Goal: Information Seeking & Learning: Compare options

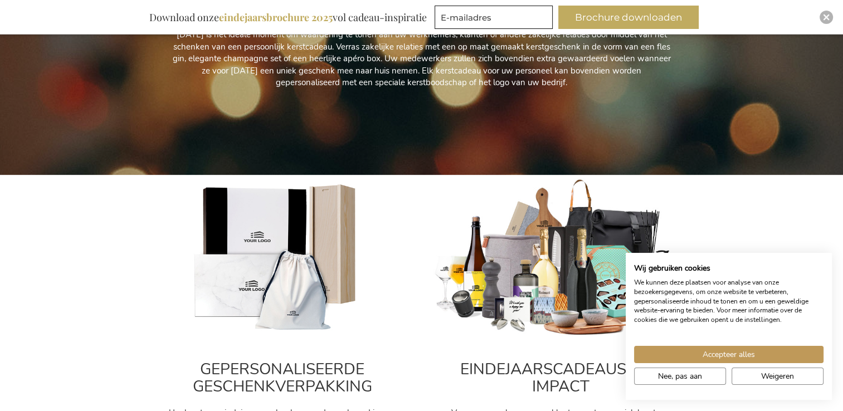
scroll to position [279, 0]
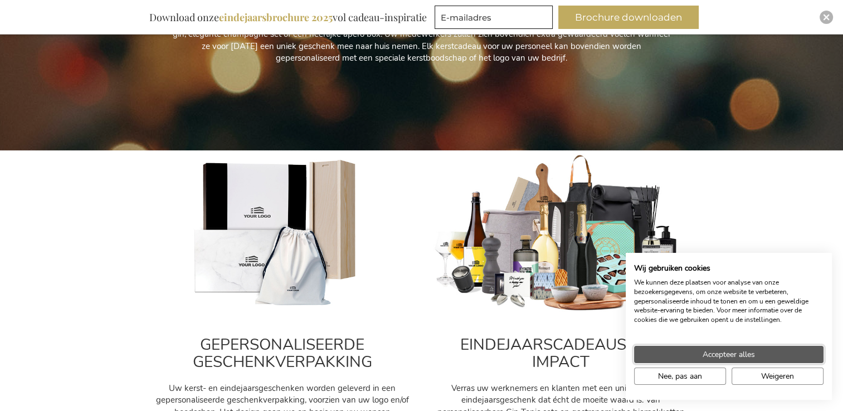
click at [717, 352] on span "Accepteer alles" at bounding box center [729, 355] width 52 height 12
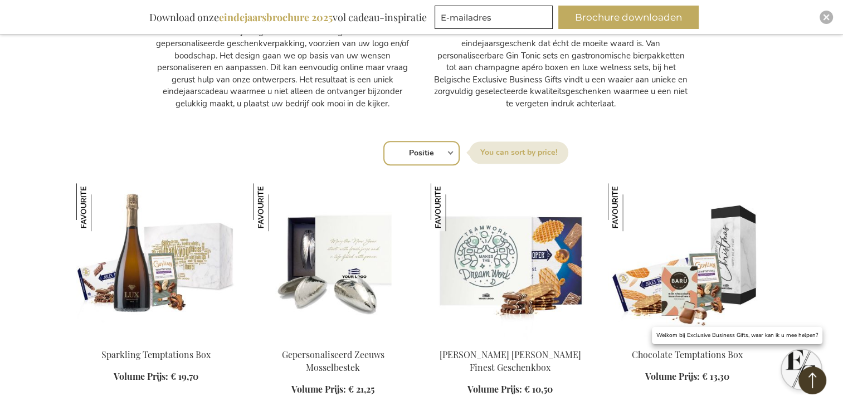
scroll to position [669, 0]
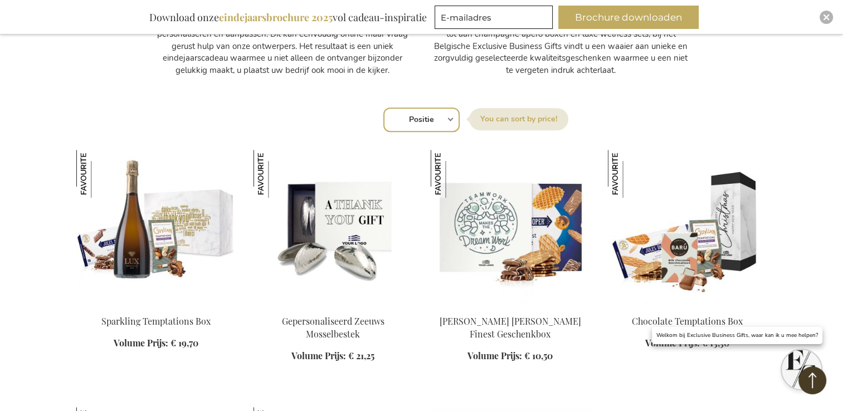
click at [315, 233] on img at bounding box center [333, 228] width 159 height 156
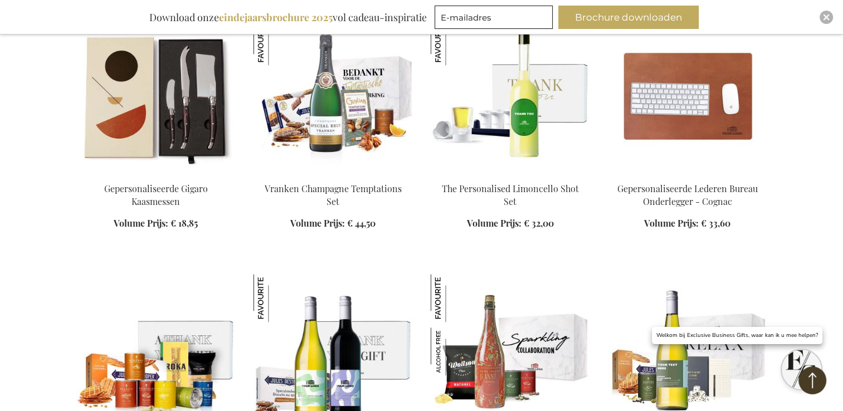
scroll to position [1320, 0]
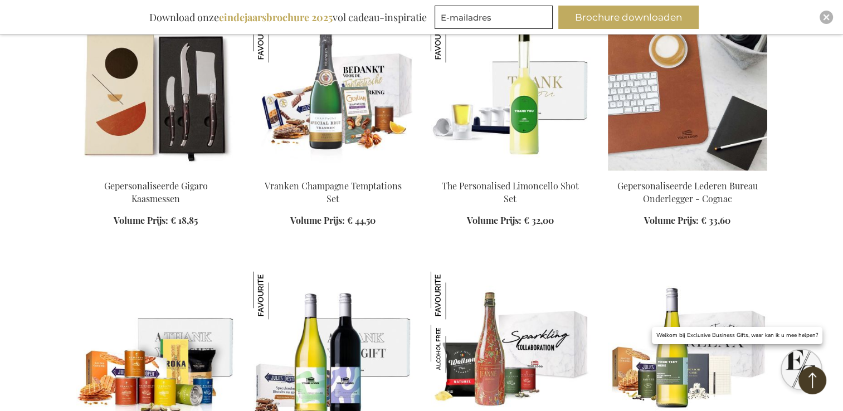
click at [655, 128] on img at bounding box center [687, 92] width 159 height 156
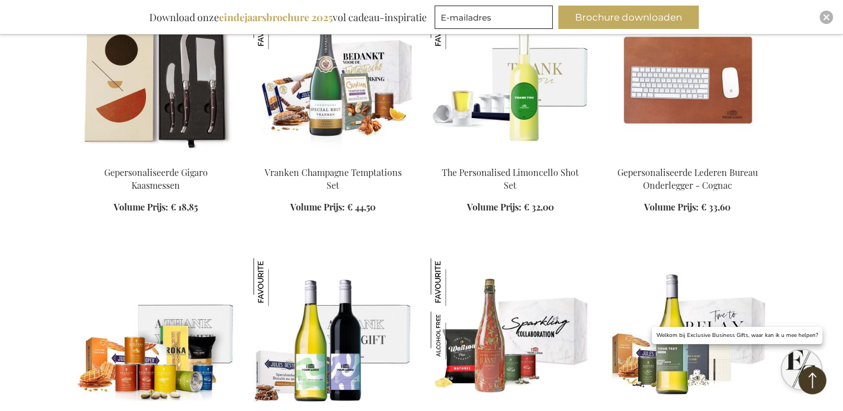
scroll to position [1389, 0]
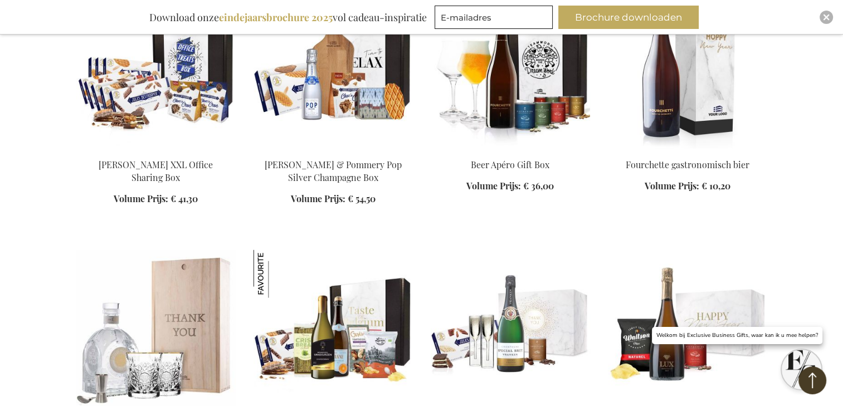
scroll to position [2225, 0]
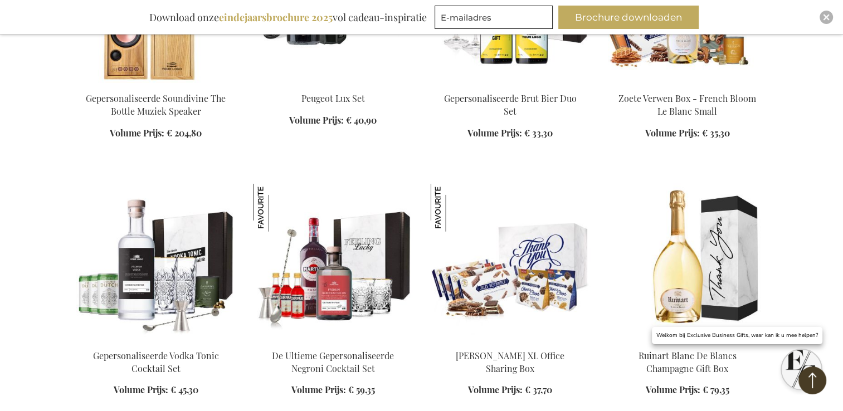
scroll to position [3005, 0]
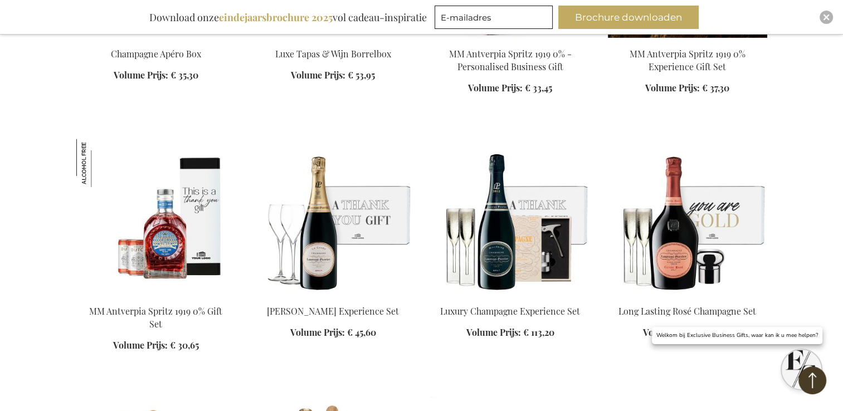
scroll to position [3507, 0]
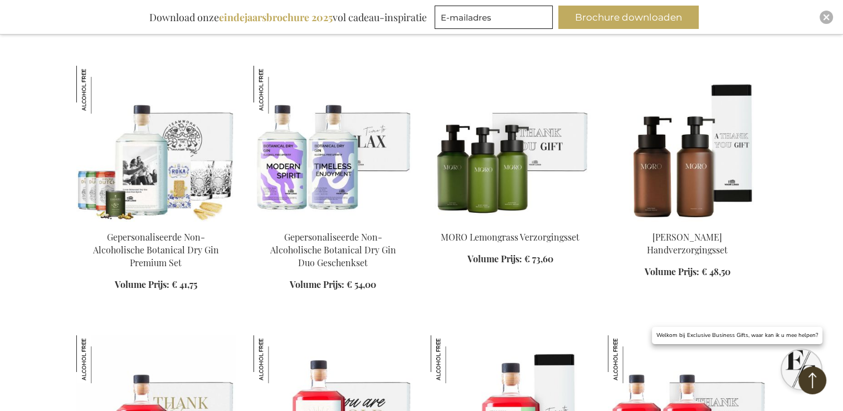
scroll to position [4399, 0]
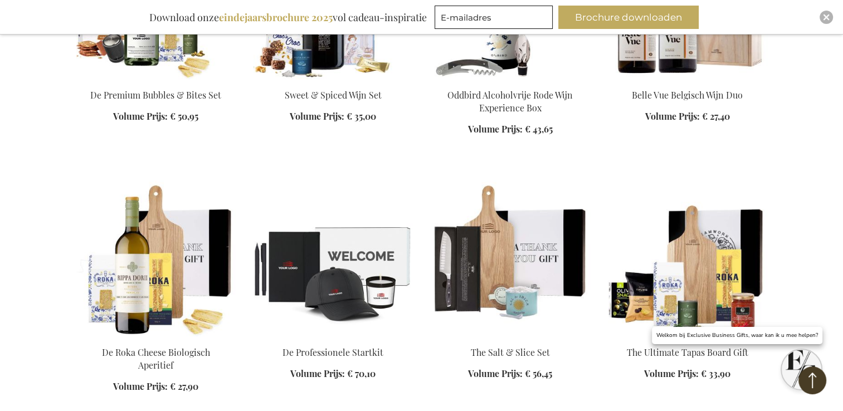
scroll to position [5068, 0]
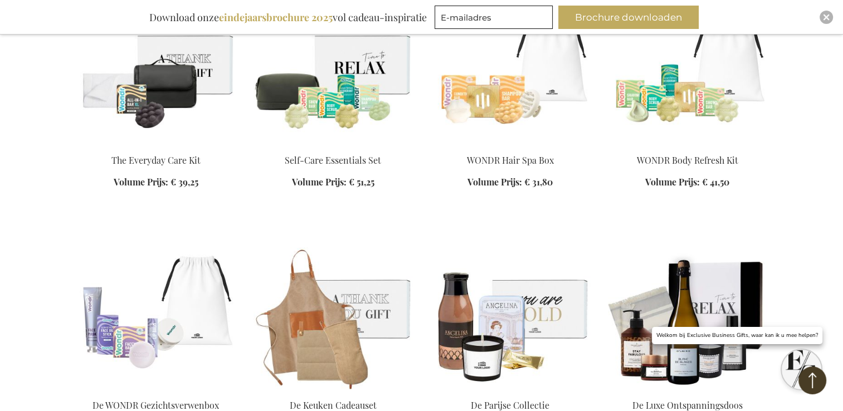
scroll to position [6016, 0]
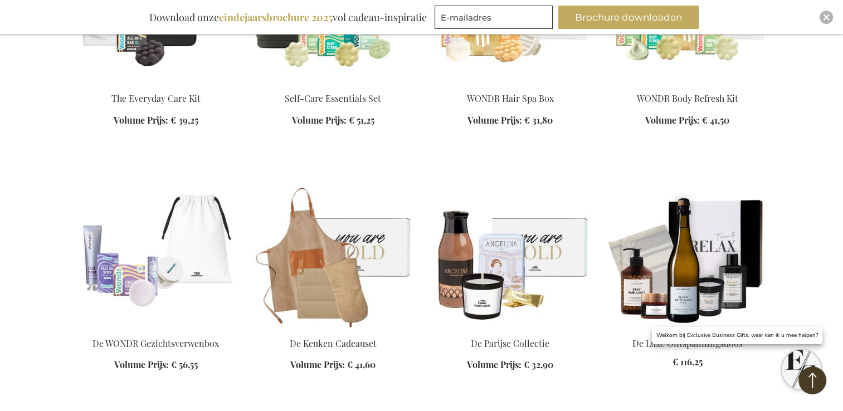
click at [351, 234] on img at bounding box center [333, 249] width 159 height 156
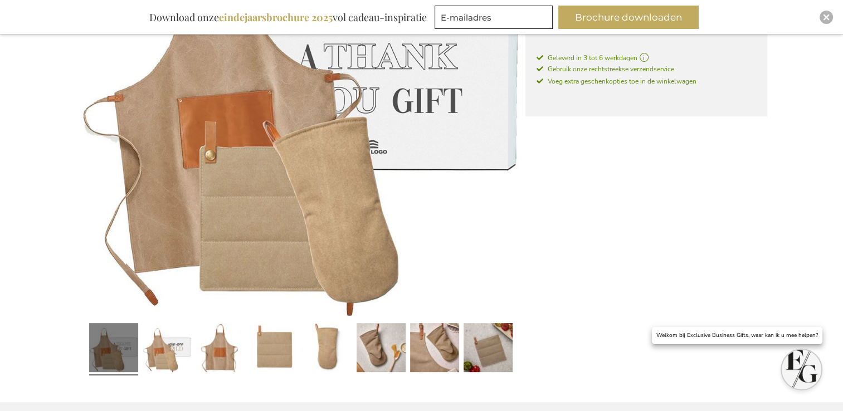
scroll to position [372, 0]
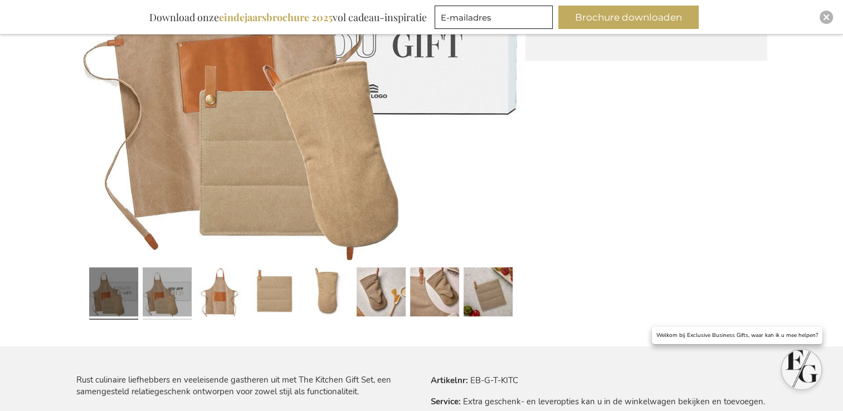
click at [173, 285] on link at bounding box center [167, 293] width 49 height 61
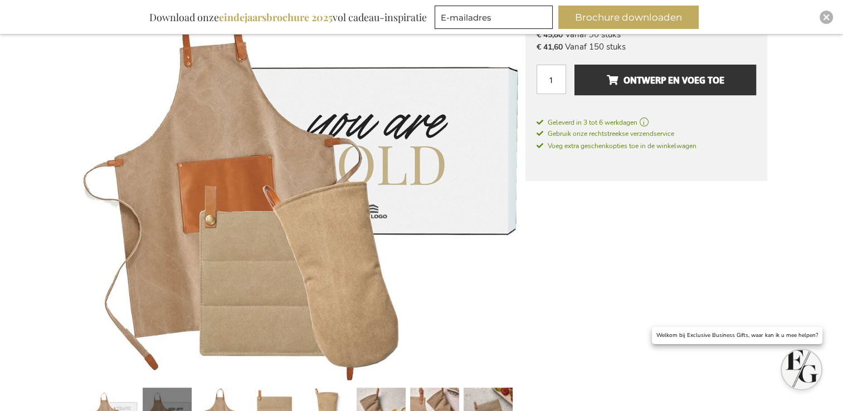
scroll to position [317, 0]
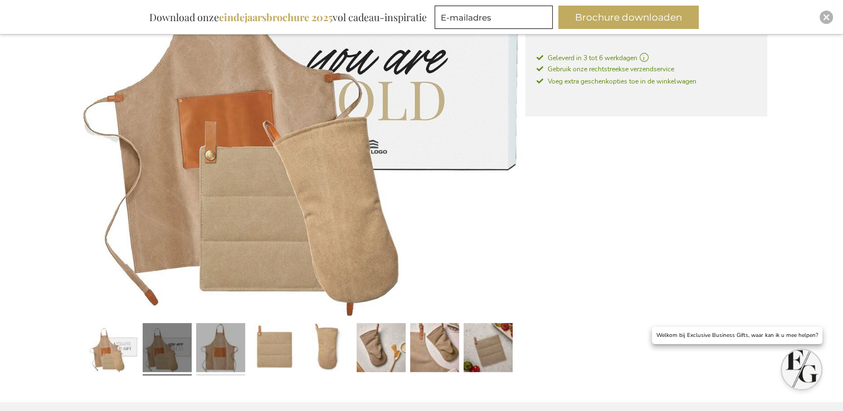
click at [221, 338] on link at bounding box center [220, 349] width 49 height 61
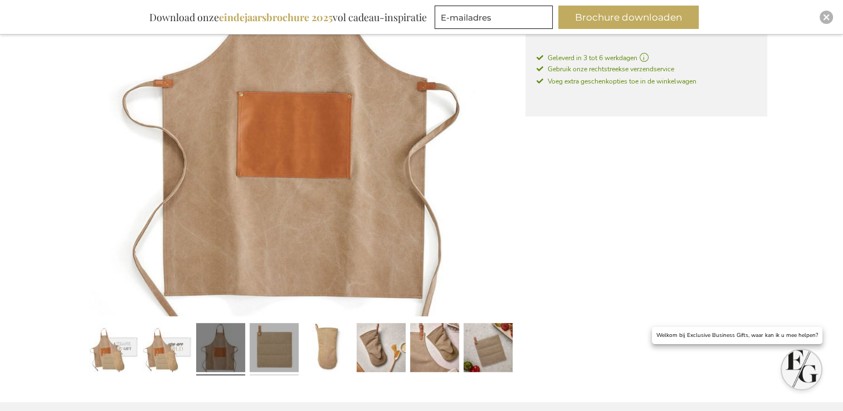
click at [265, 340] on link at bounding box center [274, 349] width 49 height 61
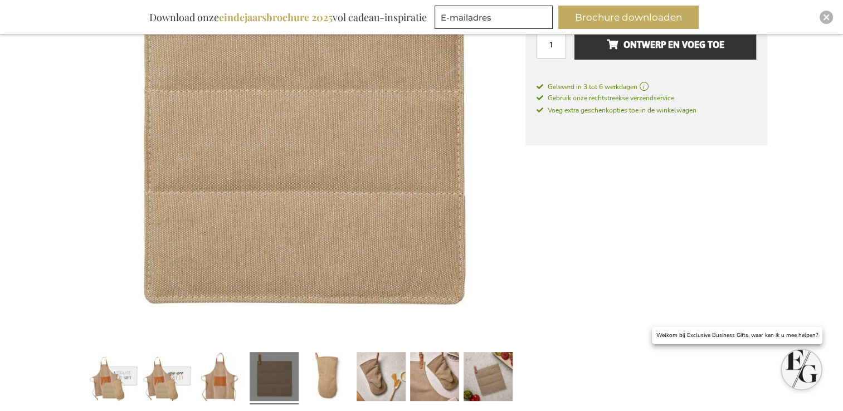
scroll to position [428, 0]
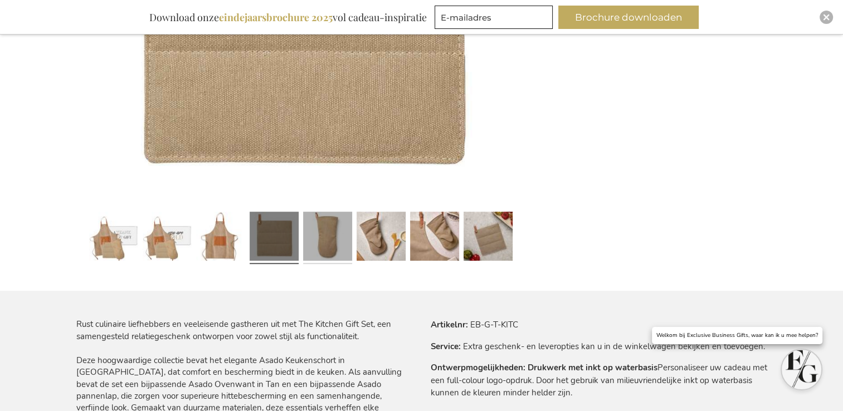
click at [327, 248] on link at bounding box center [327, 238] width 49 height 61
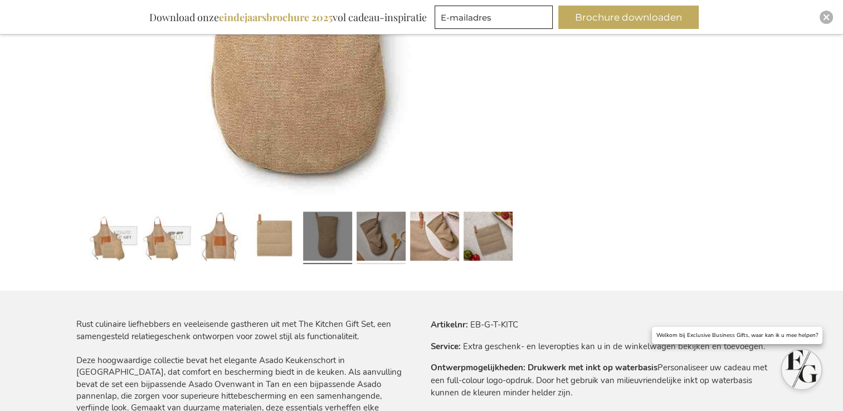
click at [391, 246] on link at bounding box center [381, 238] width 49 height 61
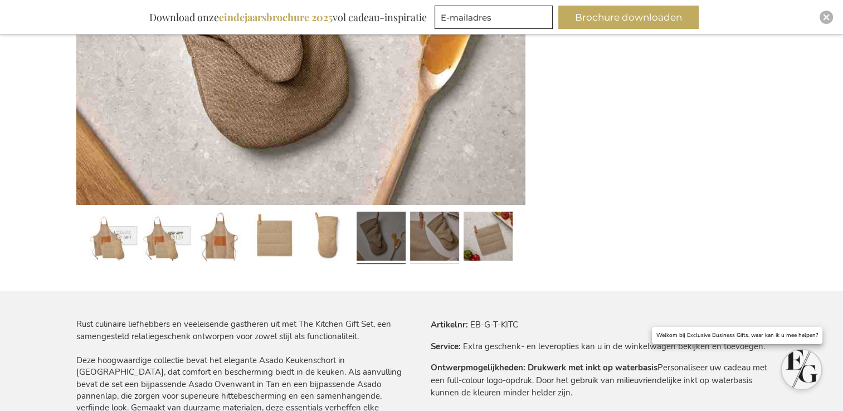
click at [429, 233] on link at bounding box center [434, 238] width 49 height 61
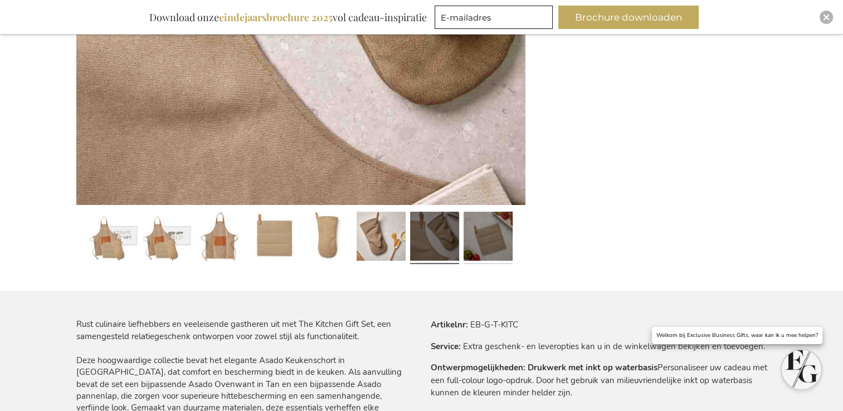
click at [491, 227] on link at bounding box center [488, 238] width 49 height 61
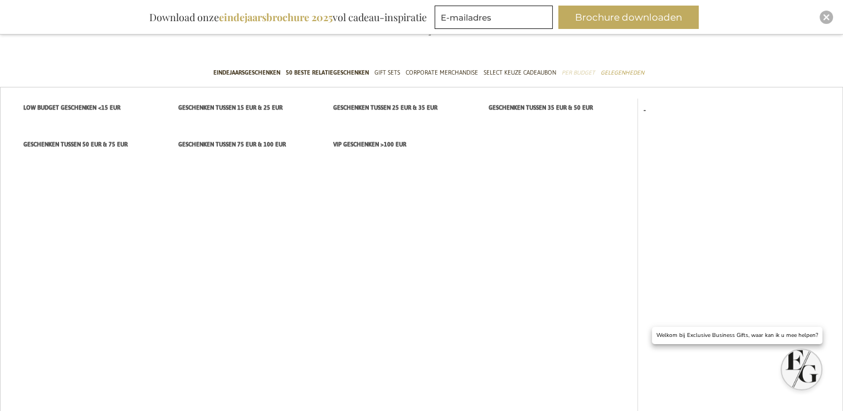
scroll to position [111, 0]
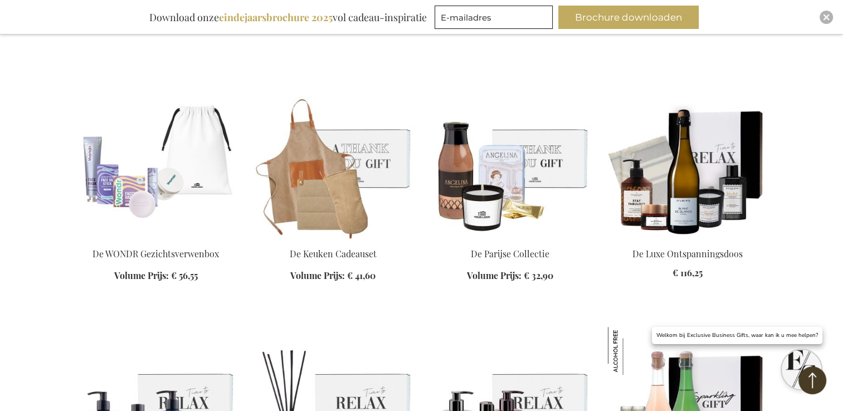
click at [536, 162] on img at bounding box center [510, 161] width 159 height 156
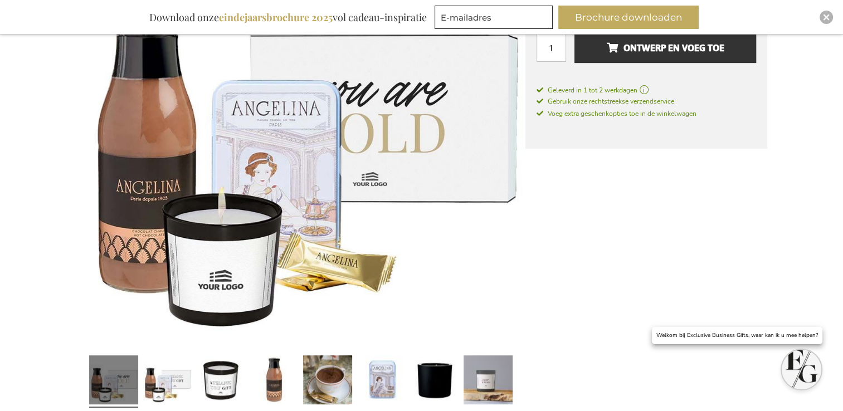
scroll to position [369, 0]
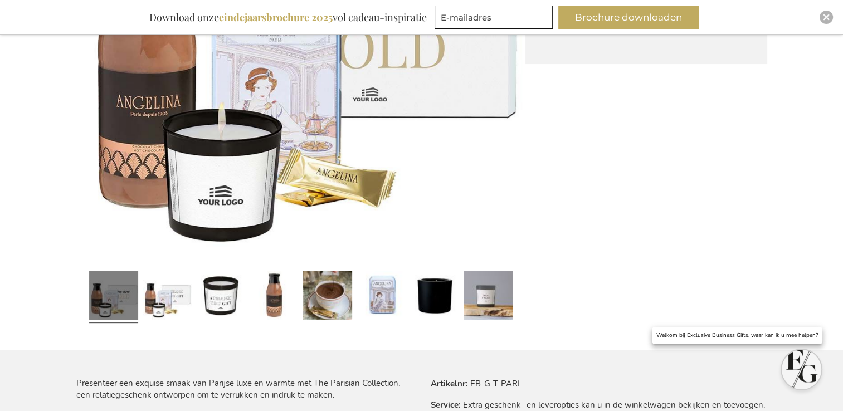
click at [138, 297] on div at bounding box center [114, 296] width 54 height 61
click at [227, 297] on link at bounding box center [220, 296] width 49 height 61
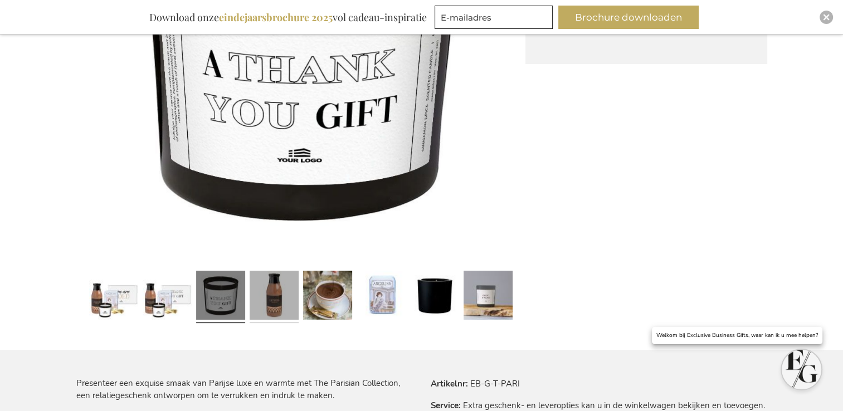
click at [294, 299] on link at bounding box center [274, 297] width 49 height 61
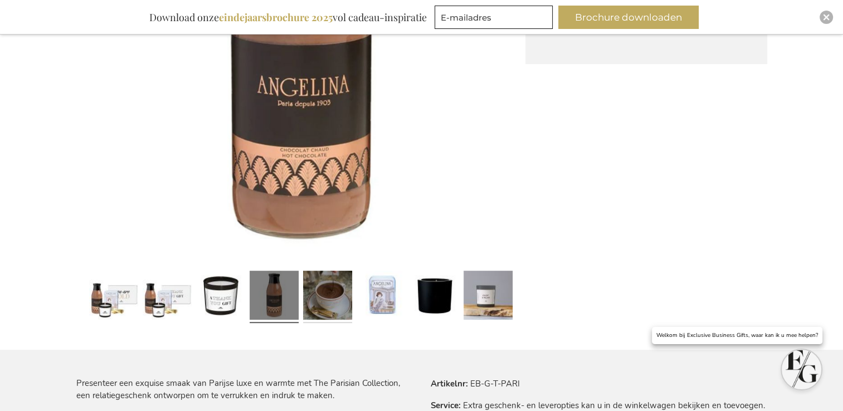
click at [318, 295] on link at bounding box center [327, 297] width 49 height 61
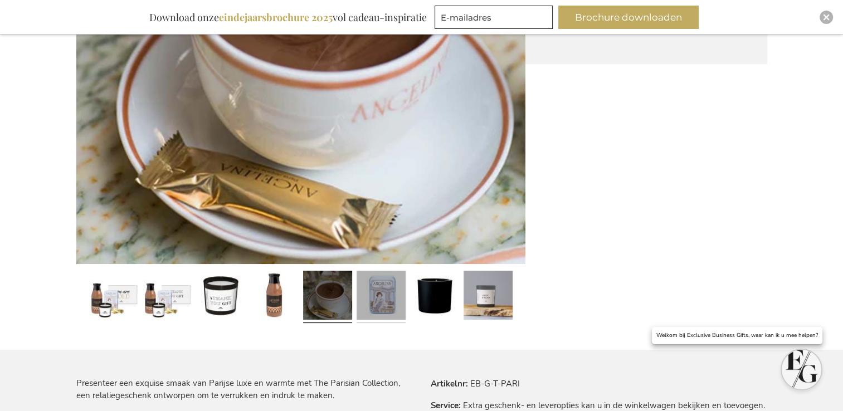
click at [371, 293] on link at bounding box center [381, 297] width 49 height 61
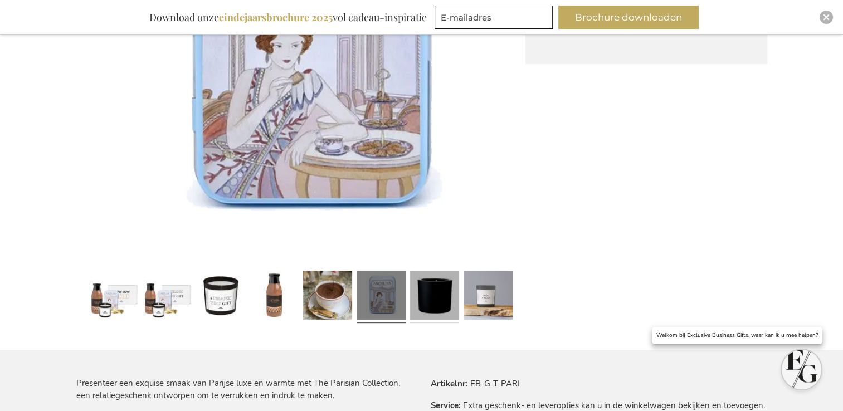
click at [430, 289] on link at bounding box center [434, 297] width 49 height 61
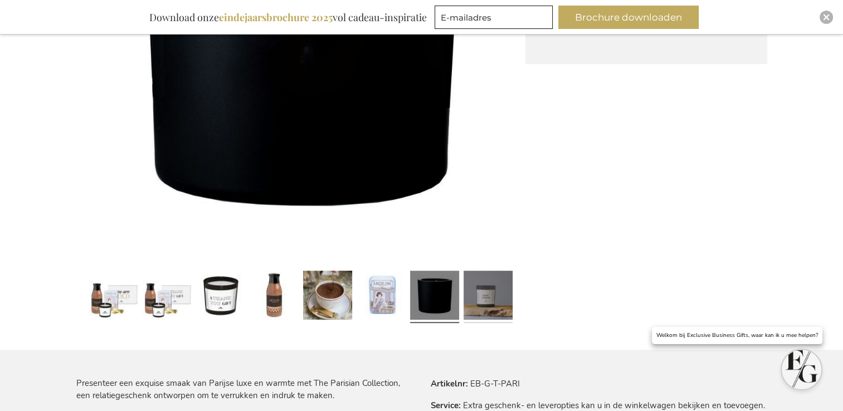
click at [479, 292] on link at bounding box center [488, 297] width 49 height 61
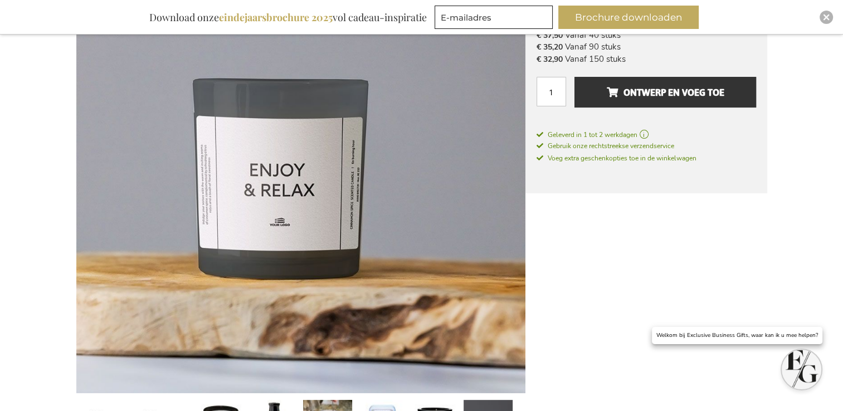
scroll to position [146, 0]
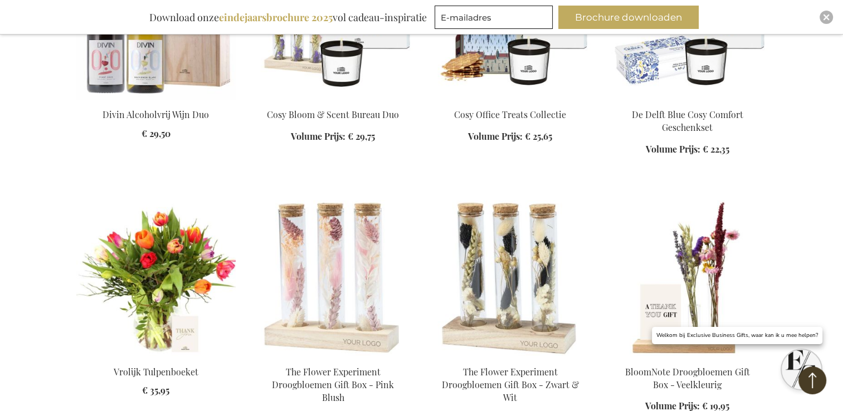
scroll to position [1487, 0]
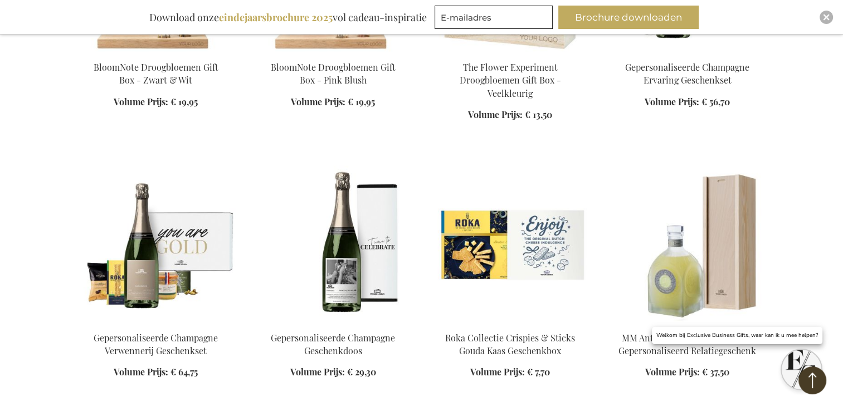
scroll to position [2100, 0]
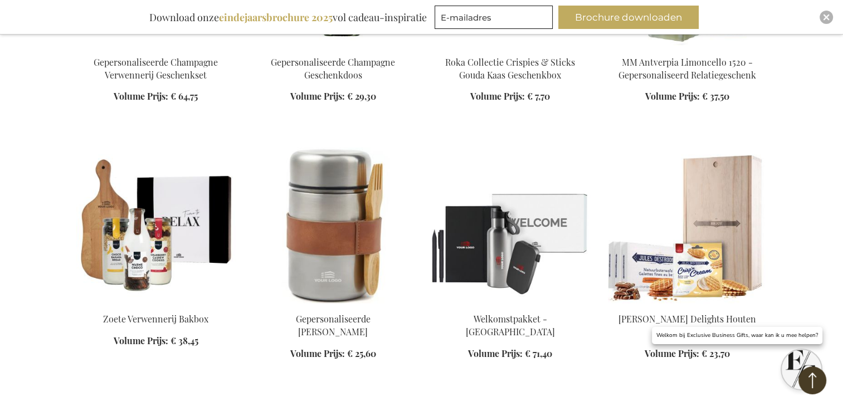
scroll to position [2323, 0]
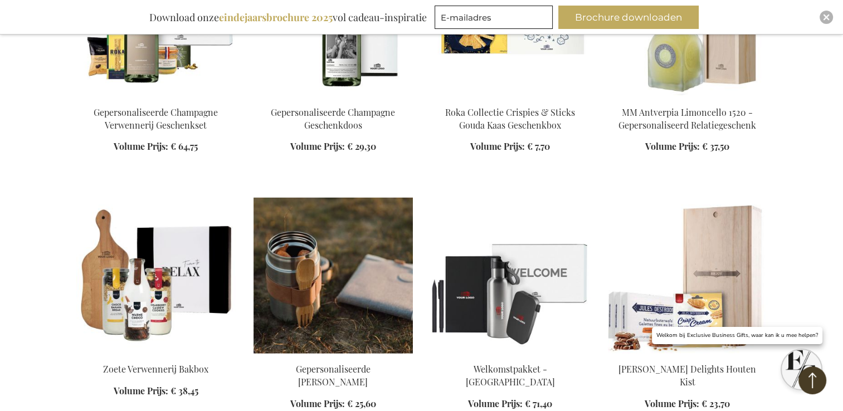
scroll to position [2267, 0]
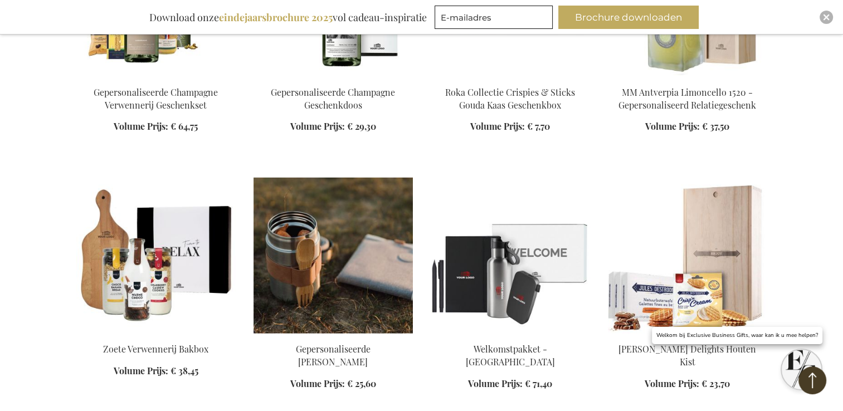
click at [355, 273] on img at bounding box center [333, 256] width 159 height 156
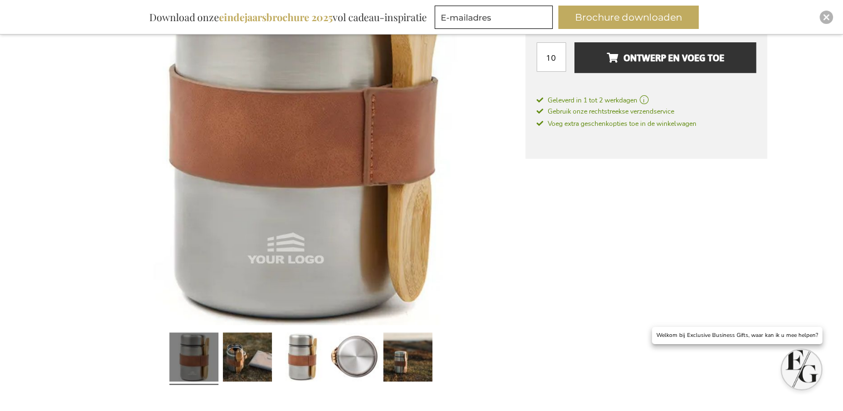
scroll to position [369, 0]
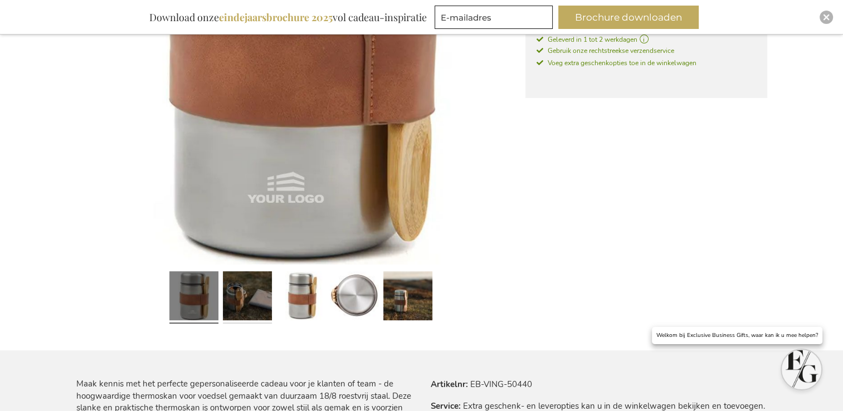
click at [232, 304] on link at bounding box center [247, 298] width 49 height 61
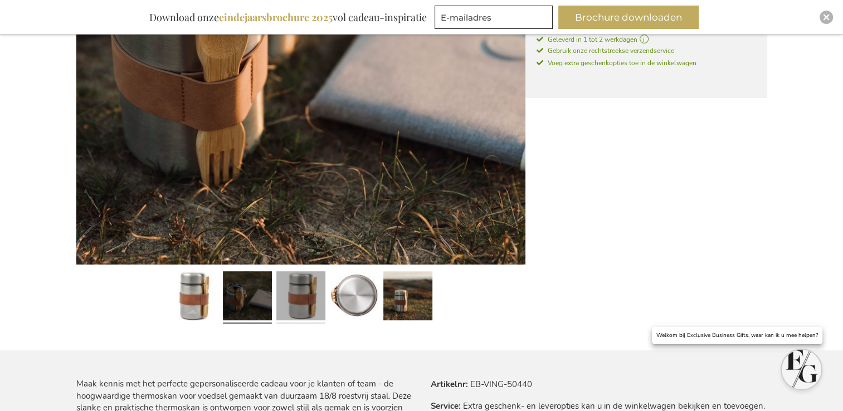
click at [288, 288] on link at bounding box center [301, 298] width 49 height 61
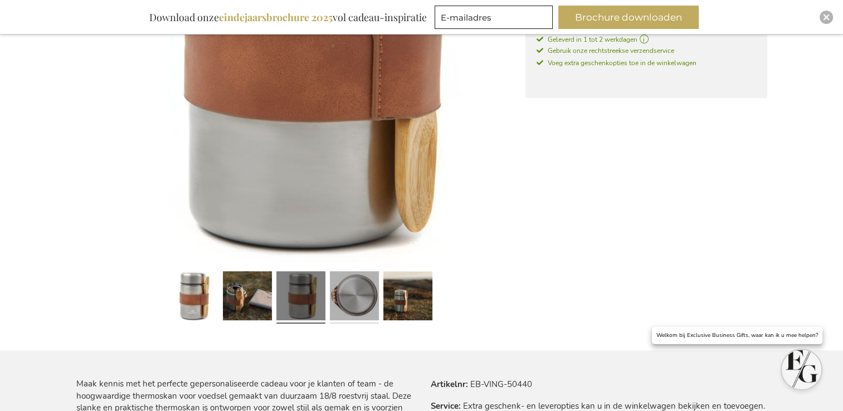
click at [366, 291] on link at bounding box center [354, 298] width 49 height 61
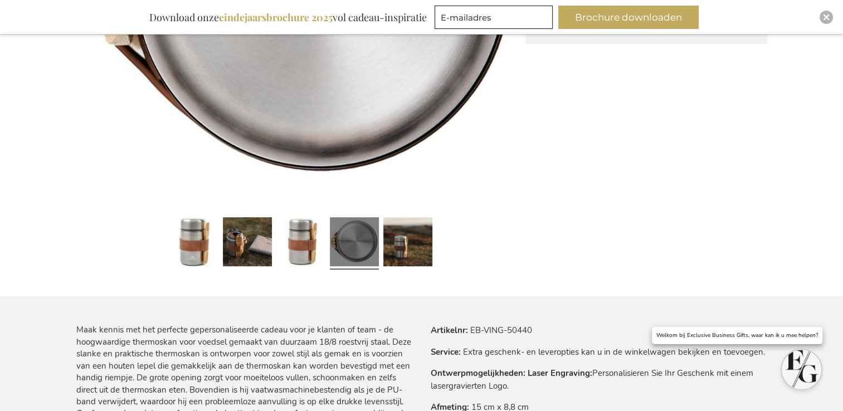
scroll to position [480, 0]
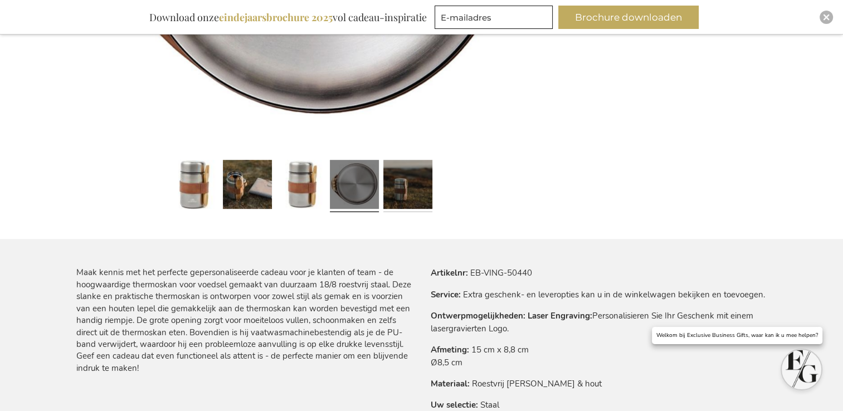
click at [422, 202] on link at bounding box center [408, 186] width 49 height 61
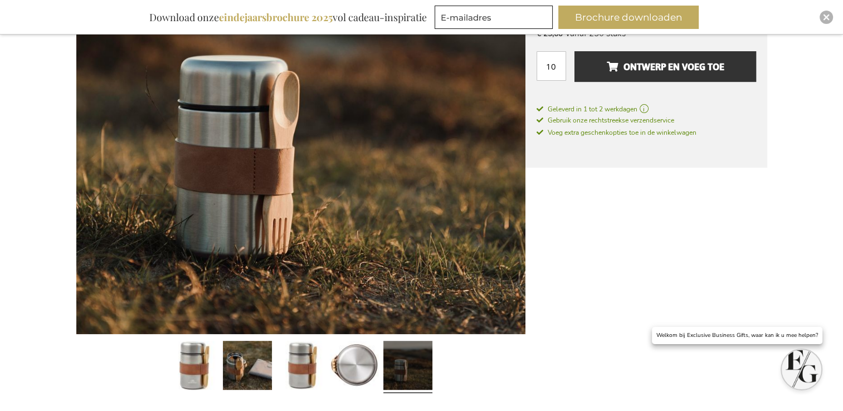
scroll to position [257, 0]
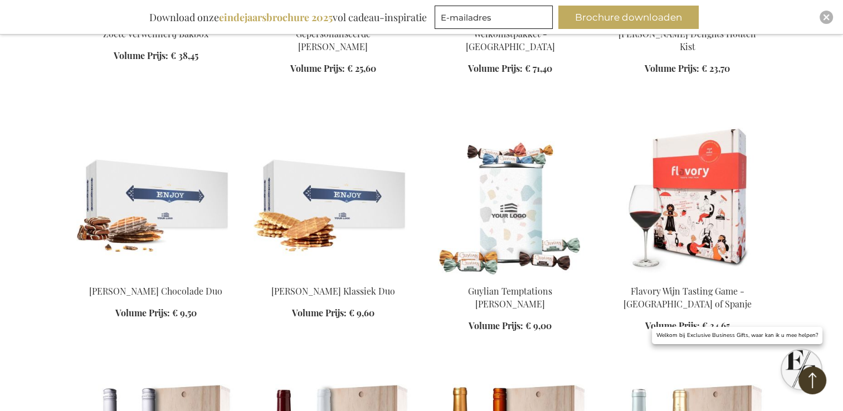
scroll to position [1041, 0]
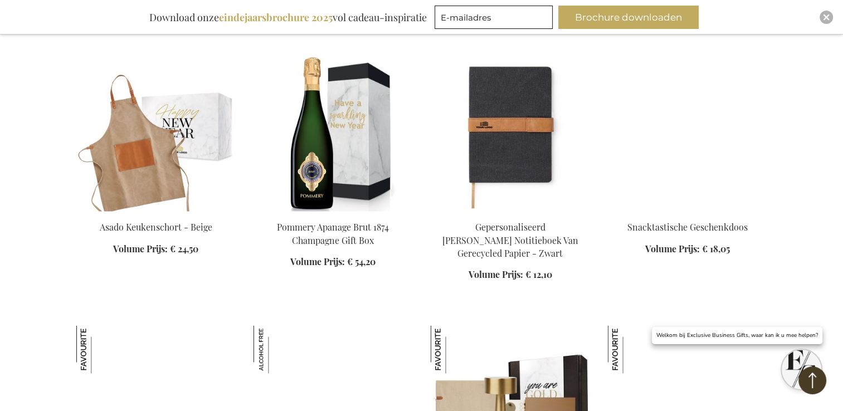
scroll to position [1877, 0]
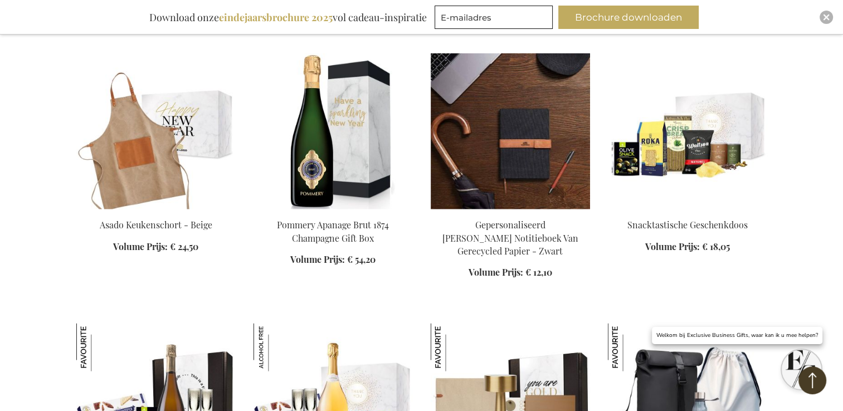
click at [506, 166] on img at bounding box center [510, 131] width 159 height 156
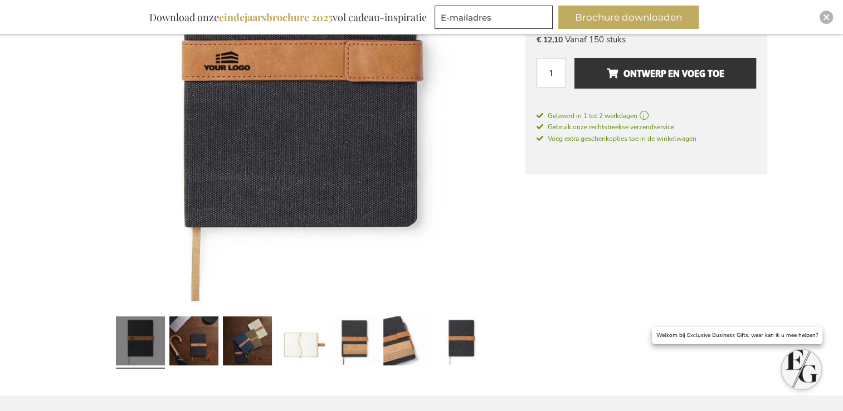
scroll to position [390, 0]
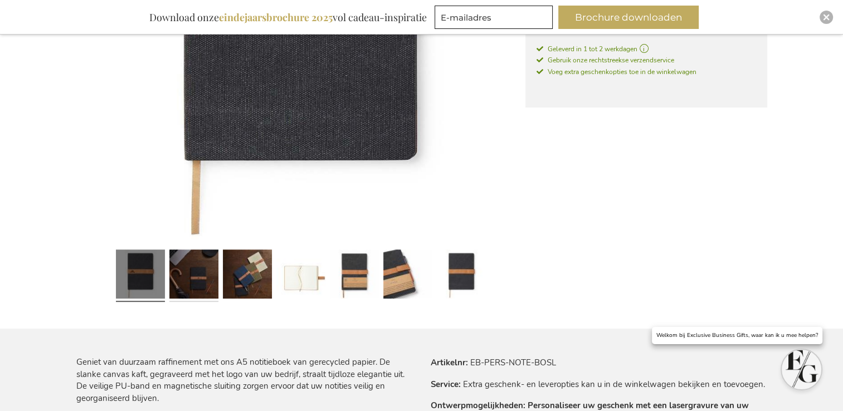
click at [189, 272] on link at bounding box center [193, 276] width 49 height 61
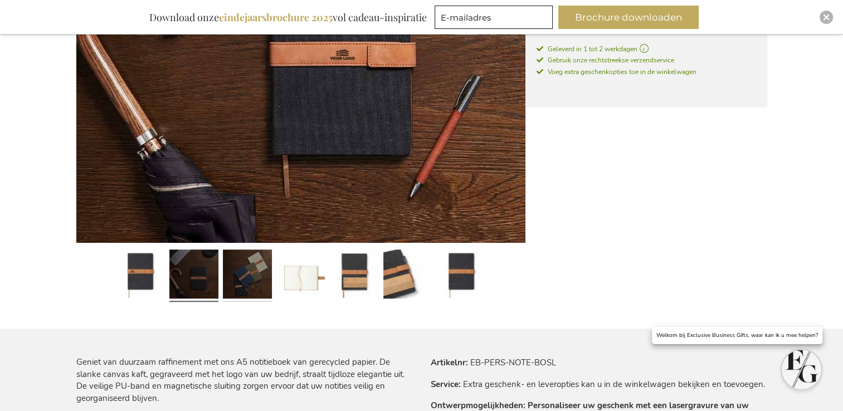
click at [250, 274] on link at bounding box center [247, 276] width 49 height 61
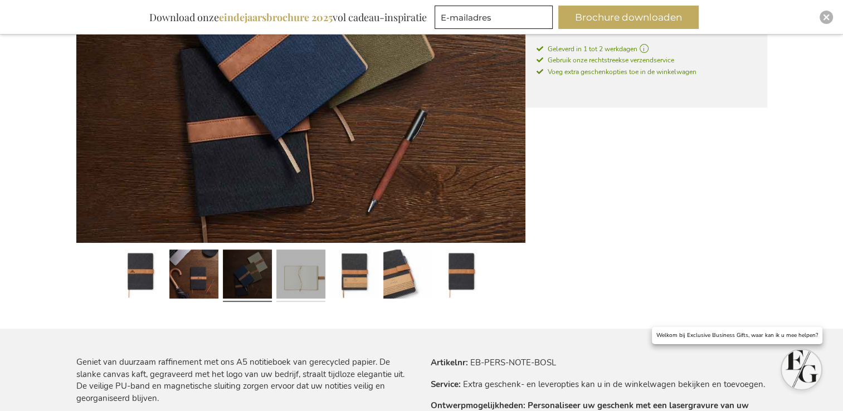
click at [297, 285] on link at bounding box center [301, 276] width 49 height 61
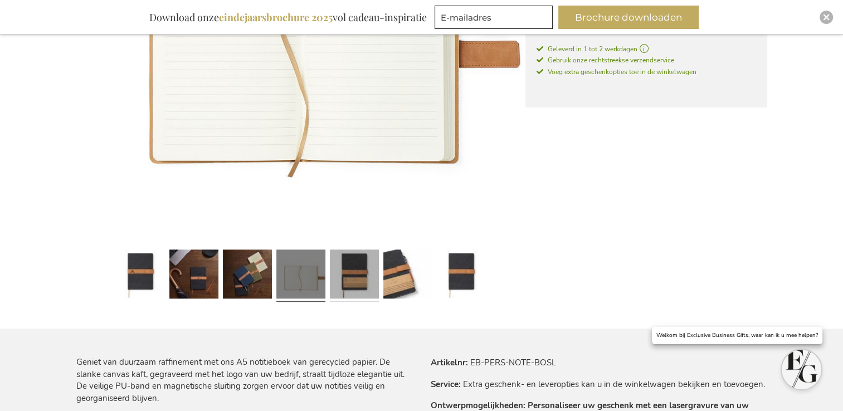
click at [342, 269] on link at bounding box center [354, 276] width 49 height 61
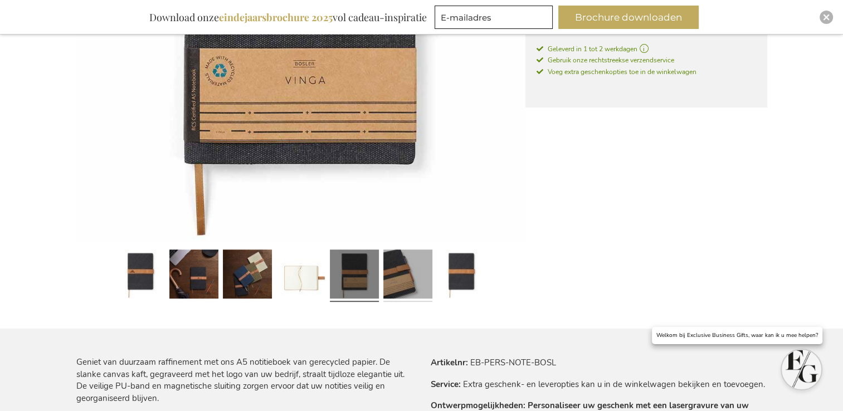
click at [388, 269] on link at bounding box center [408, 276] width 49 height 61
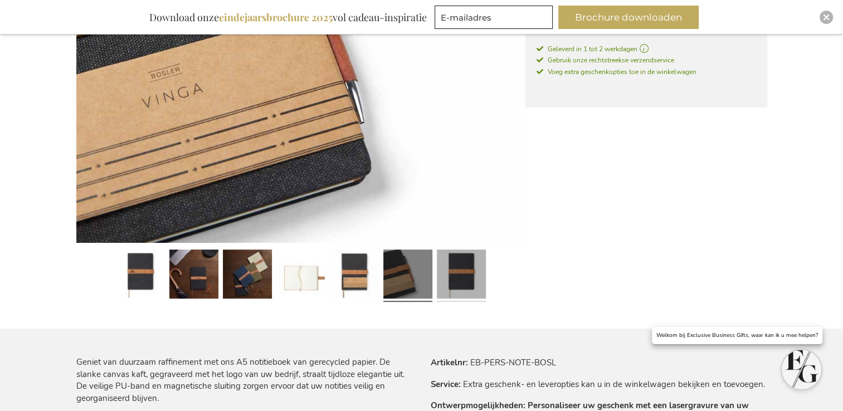
click at [456, 271] on link at bounding box center [461, 276] width 49 height 61
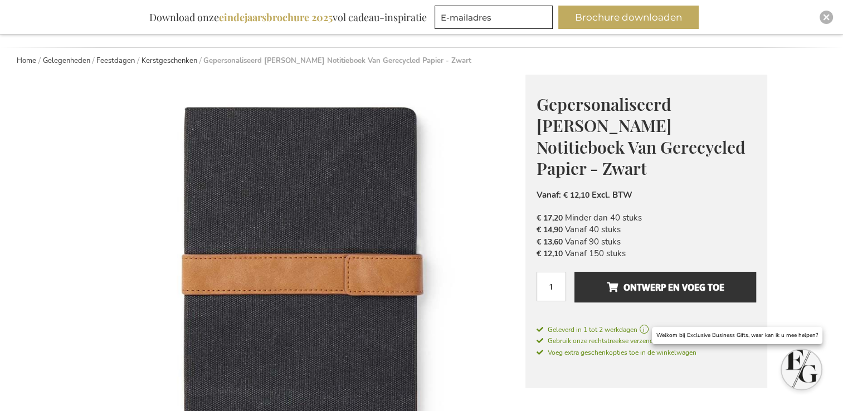
scroll to position [111, 0]
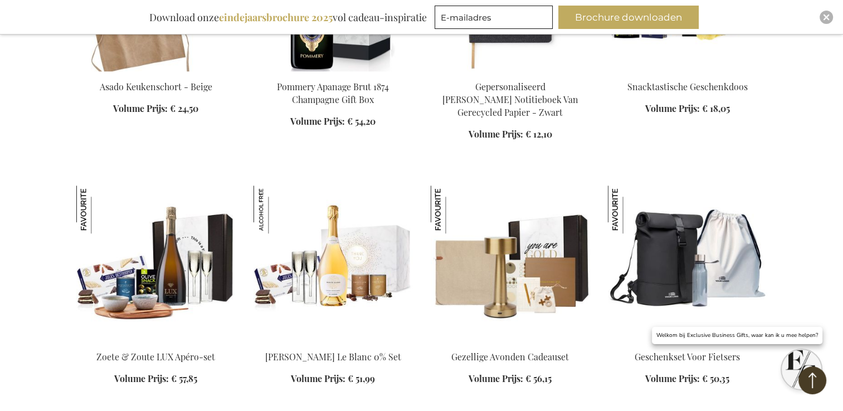
scroll to position [1354, 0]
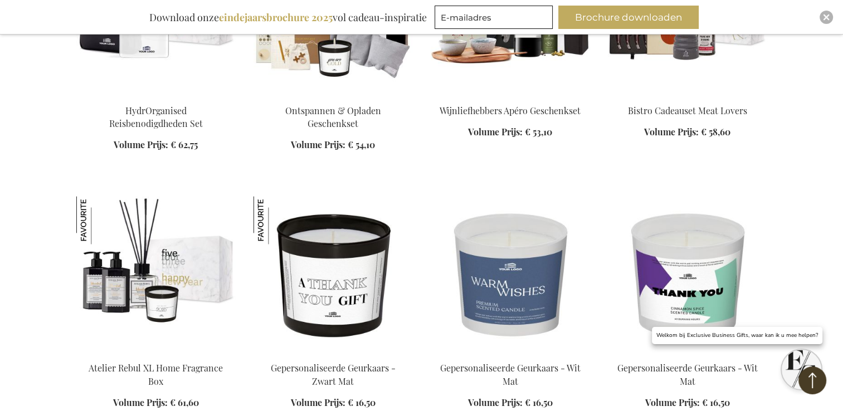
scroll to position [1744, 0]
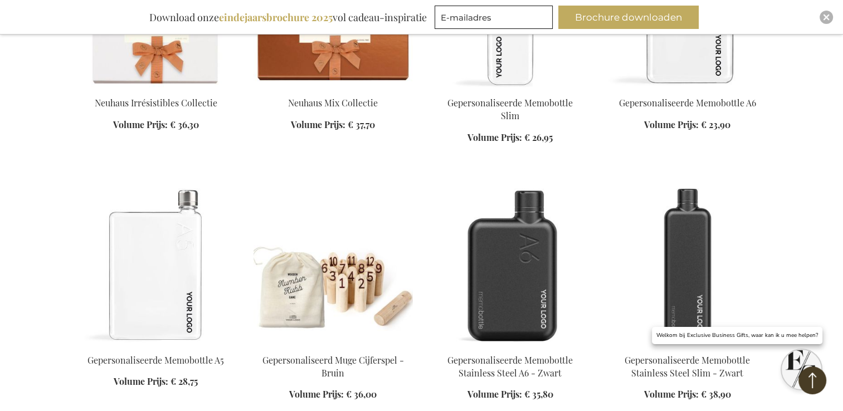
scroll to position [3082, 0]
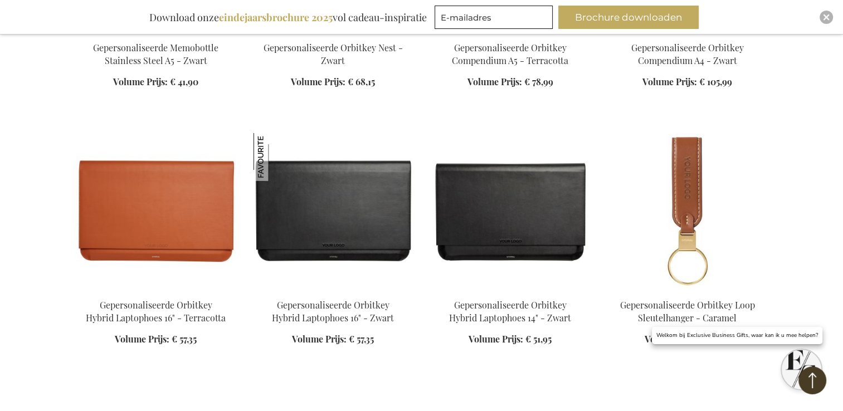
scroll to position [3640, 0]
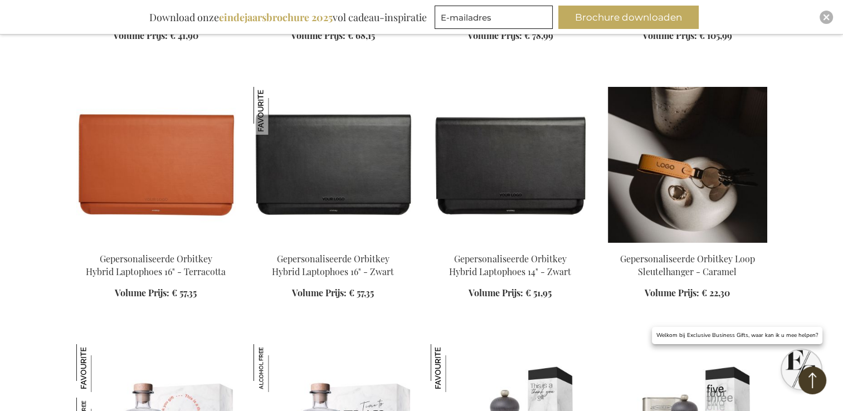
scroll to position [3584, 0]
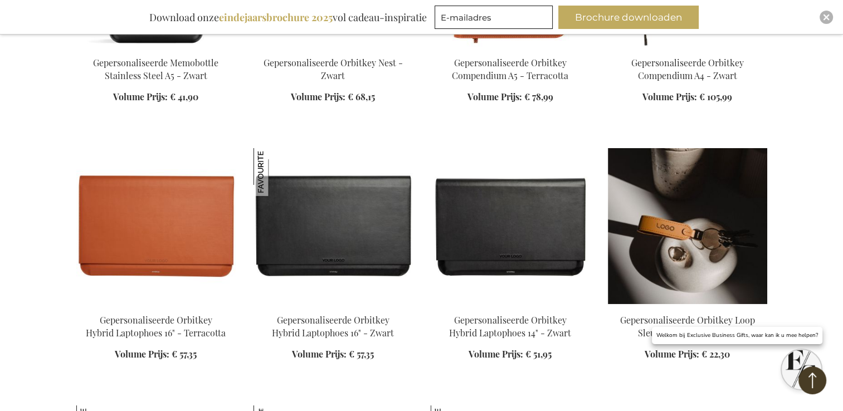
click at [692, 282] on img at bounding box center [687, 226] width 159 height 156
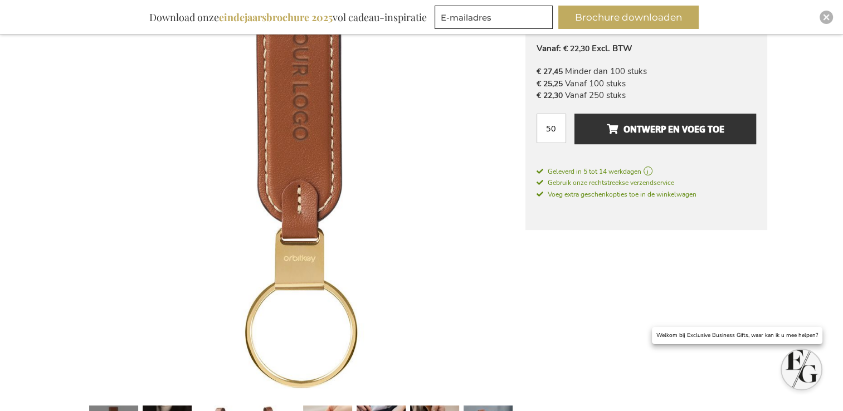
scroll to position [334, 0]
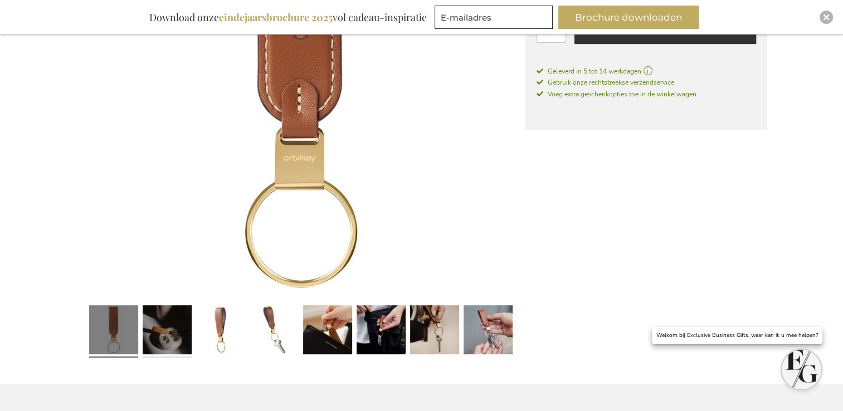
click at [155, 330] on link at bounding box center [167, 332] width 49 height 61
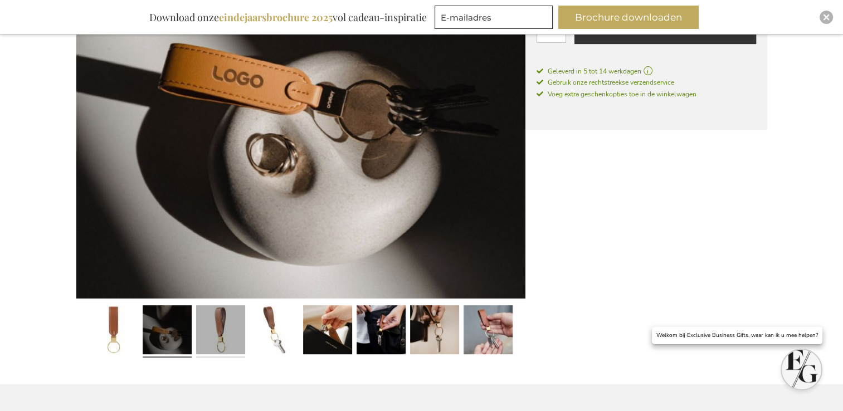
click at [219, 328] on link at bounding box center [220, 332] width 49 height 61
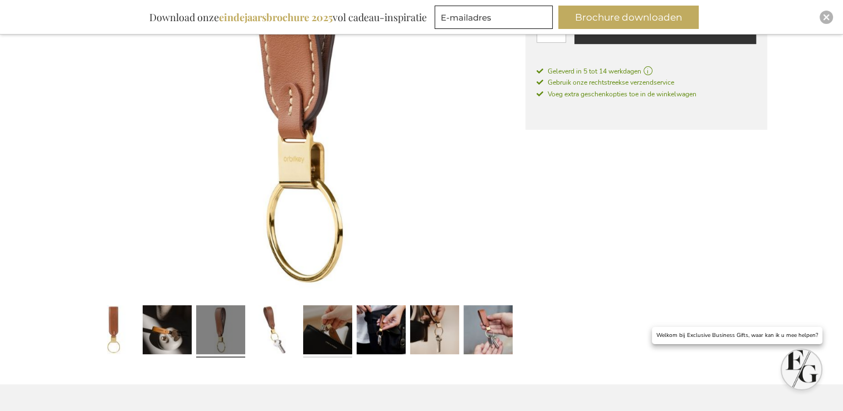
click at [325, 331] on link at bounding box center [327, 332] width 49 height 61
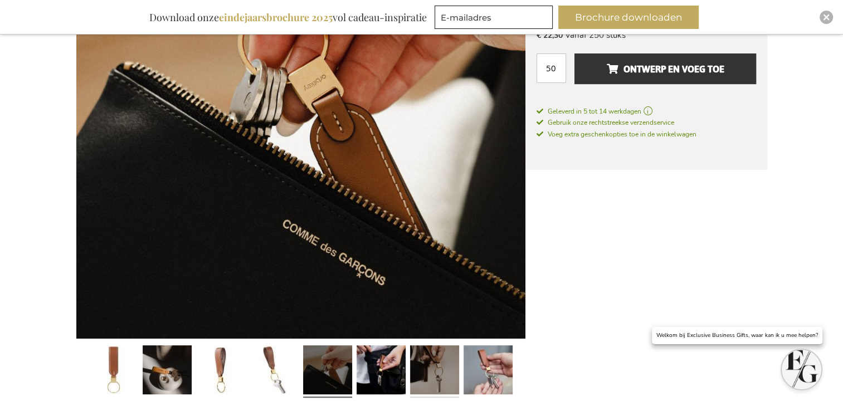
scroll to position [390, 0]
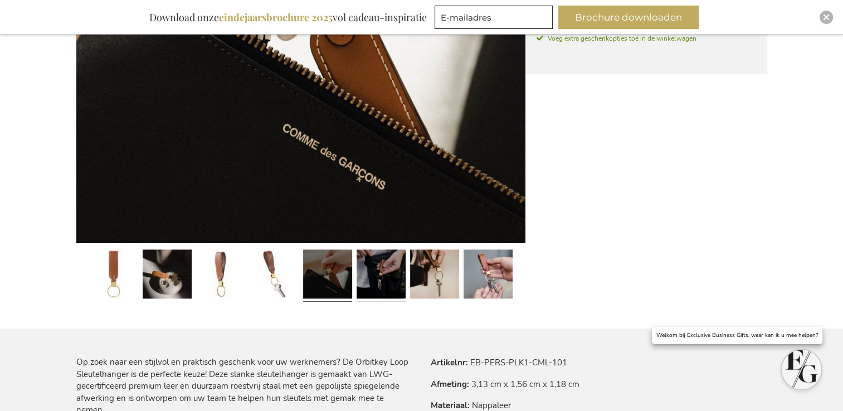
click at [397, 270] on link at bounding box center [381, 276] width 49 height 61
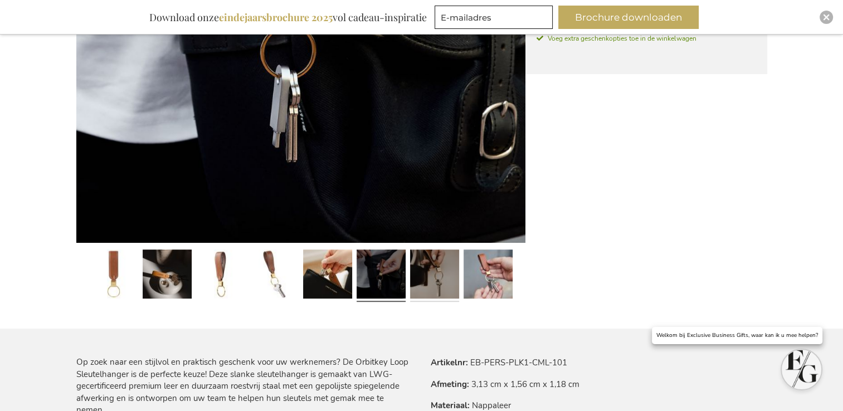
click at [435, 278] on link at bounding box center [434, 276] width 49 height 61
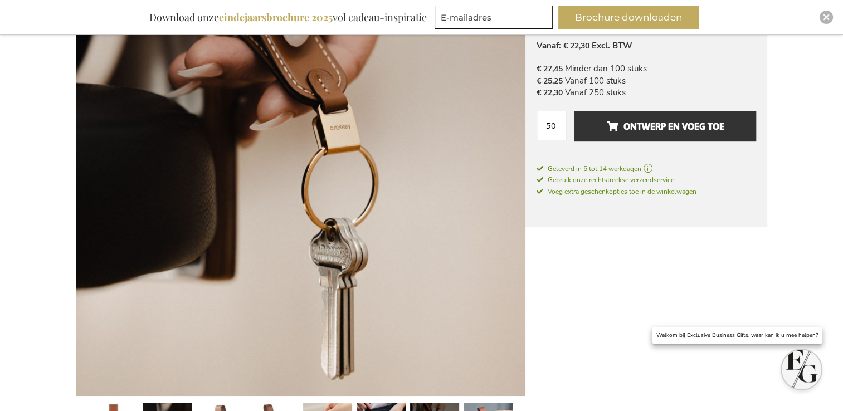
scroll to position [334, 0]
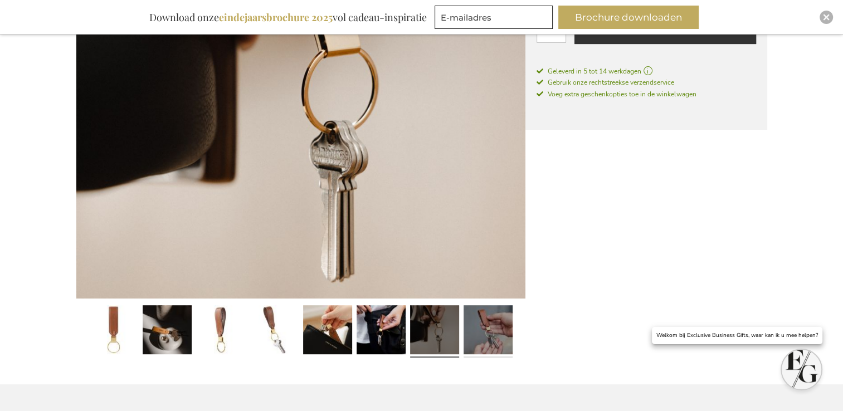
click at [491, 326] on link at bounding box center [488, 332] width 49 height 61
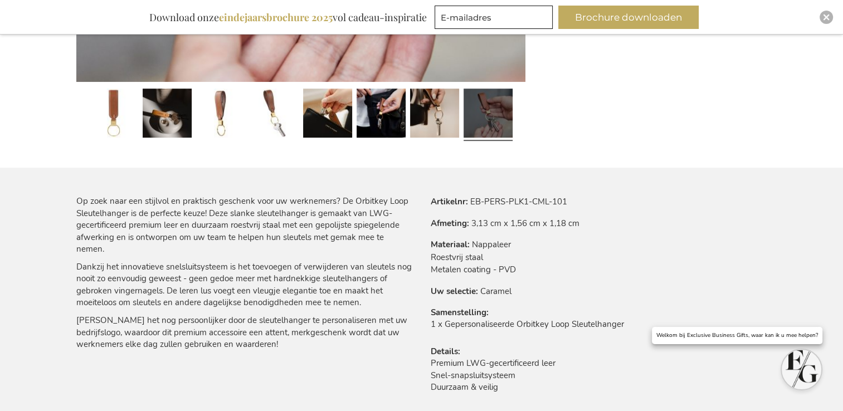
scroll to position [557, 0]
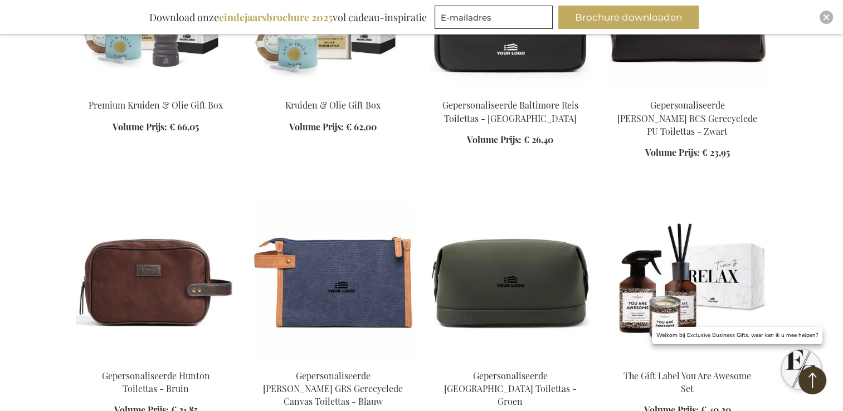
scroll to position [2002, 0]
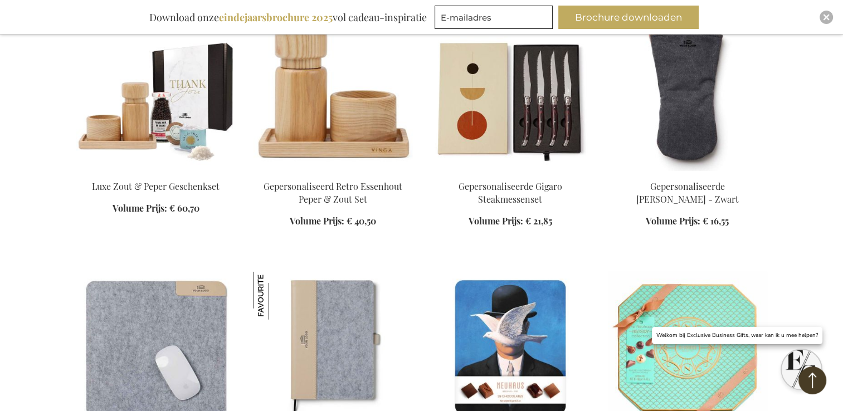
scroll to position [3005, 0]
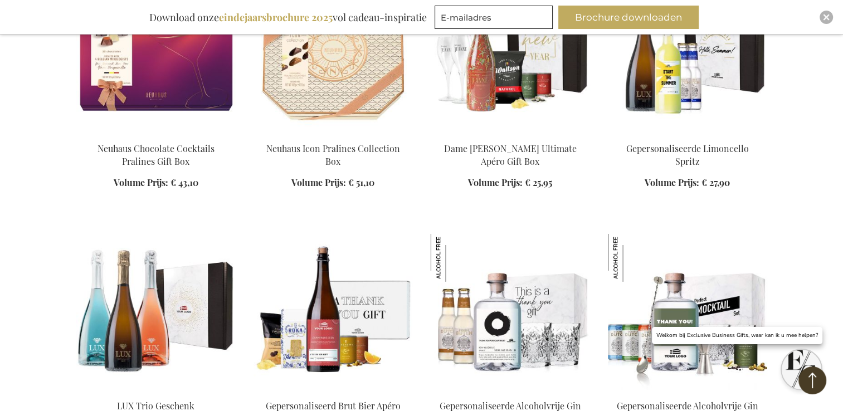
scroll to position [3563, 0]
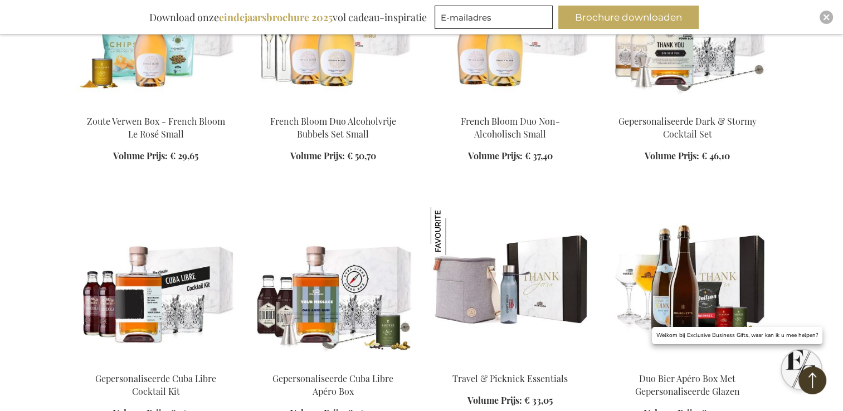
scroll to position [4399, 0]
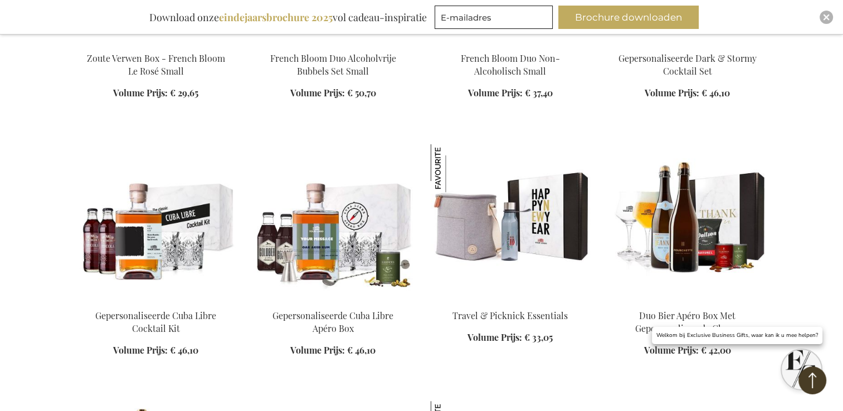
click at [560, 166] on img at bounding box center [510, 222] width 159 height 156
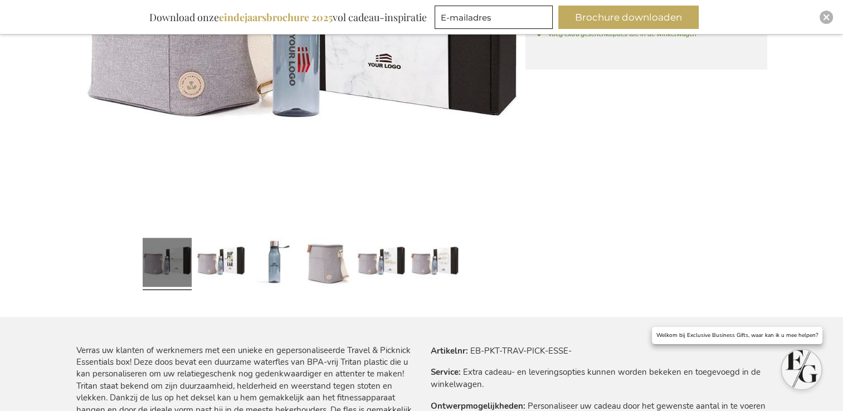
scroll to position [435, 0]
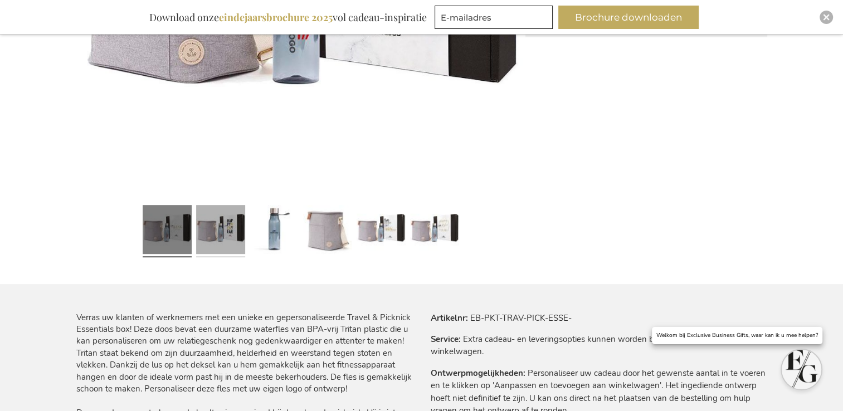
click at [242, 237] on link at bounding box center [220, 231] width 49 height 61
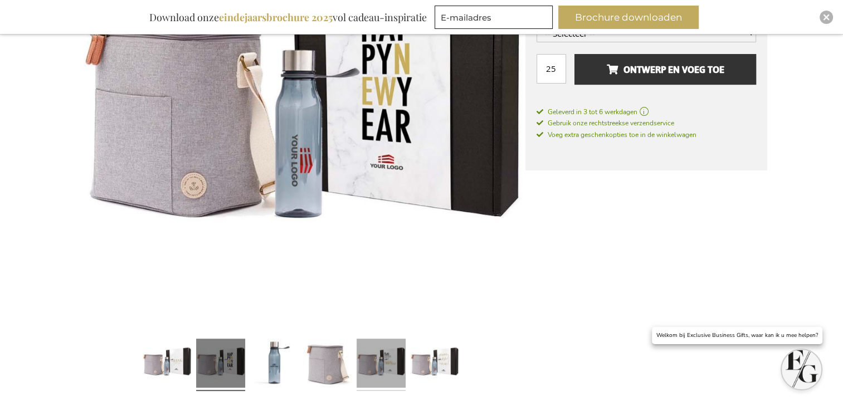
scroll to position [379, 0]
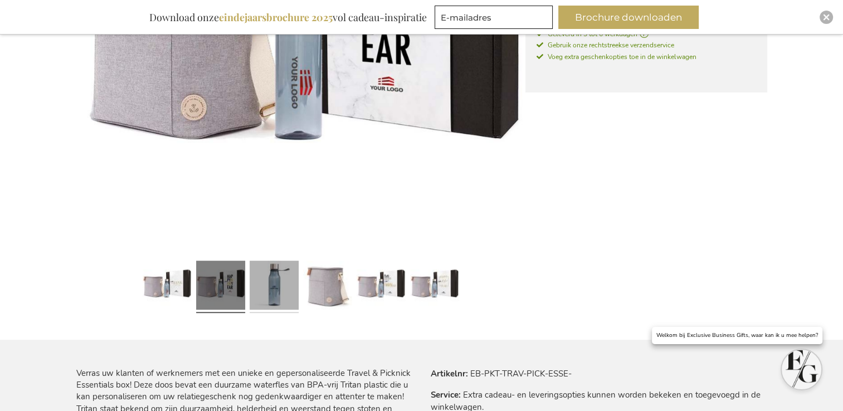
click at [276, 294] on link at bounding box center [274, 286] width 49 height 61
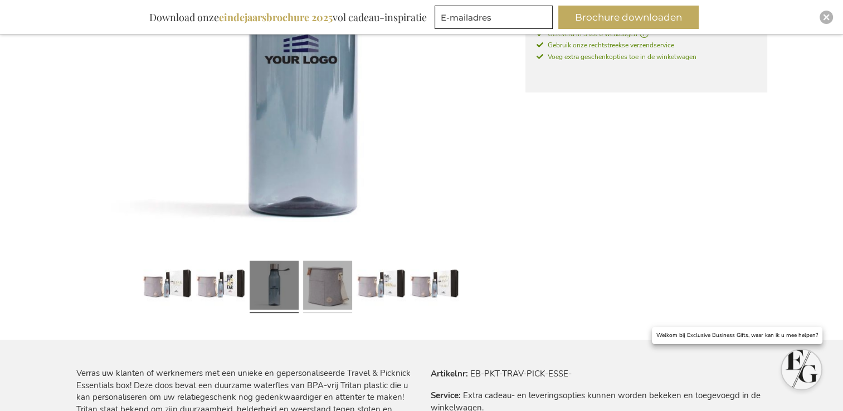
click at [319, 289] on link at bounding box center [327, 287] width 49 height 61
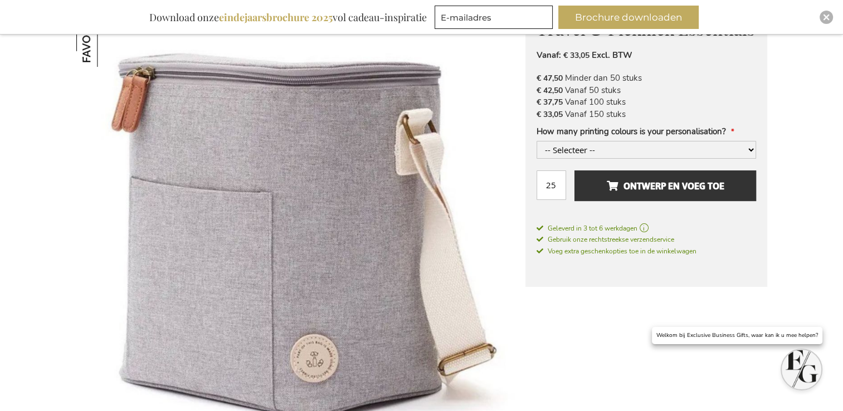
scroll to position [156, 0]
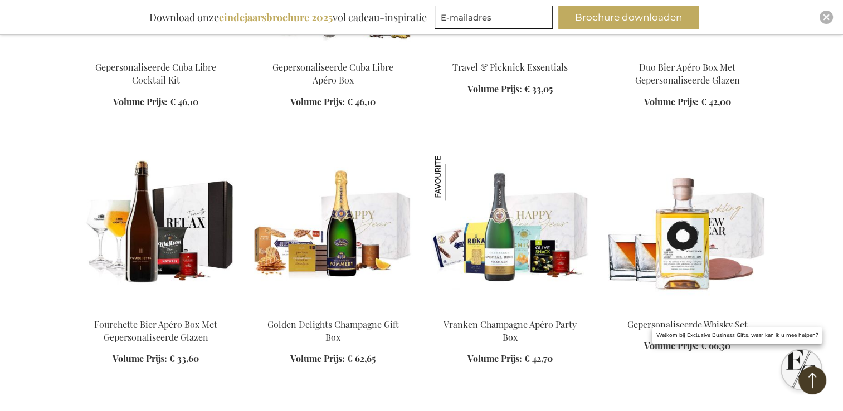
scroll to position [1556, 0]
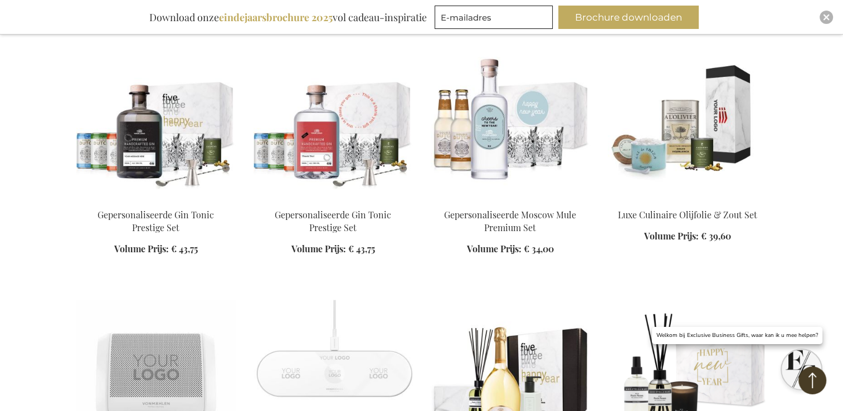
scroll to position [2225, 0]
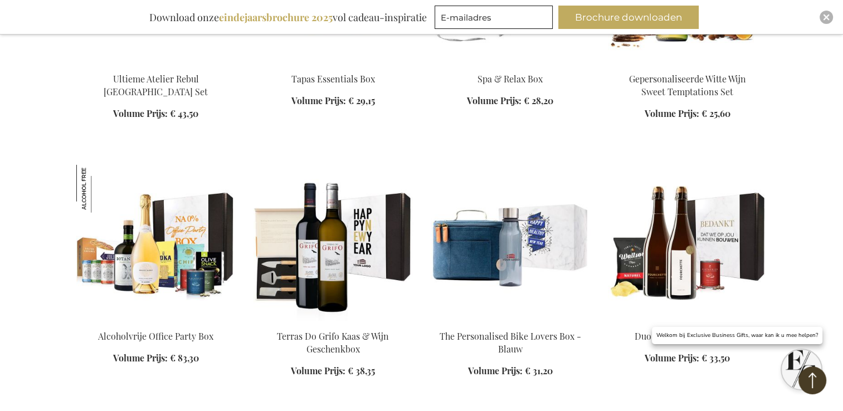
scroll to position [2838, 0]
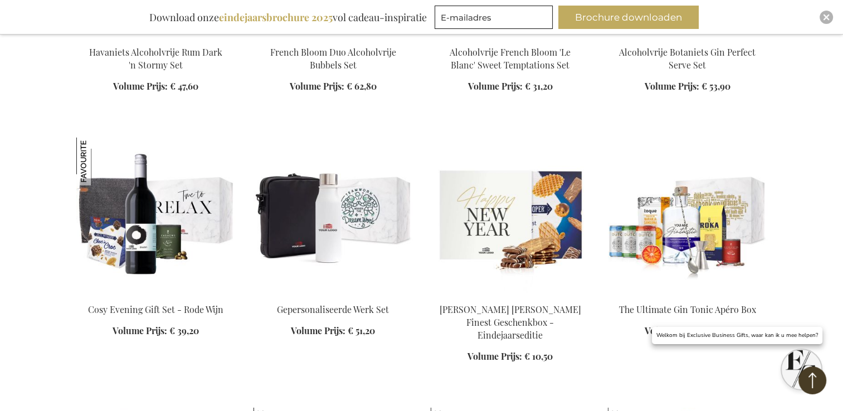
scroll to position [3340, 0]
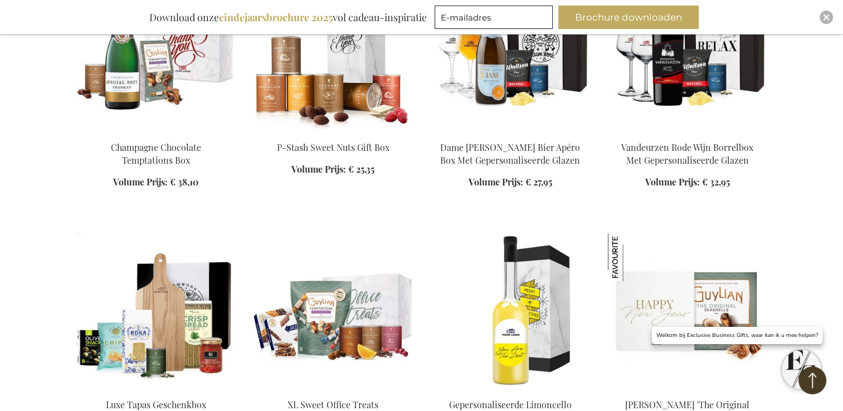
scroll to position [4343, 0]
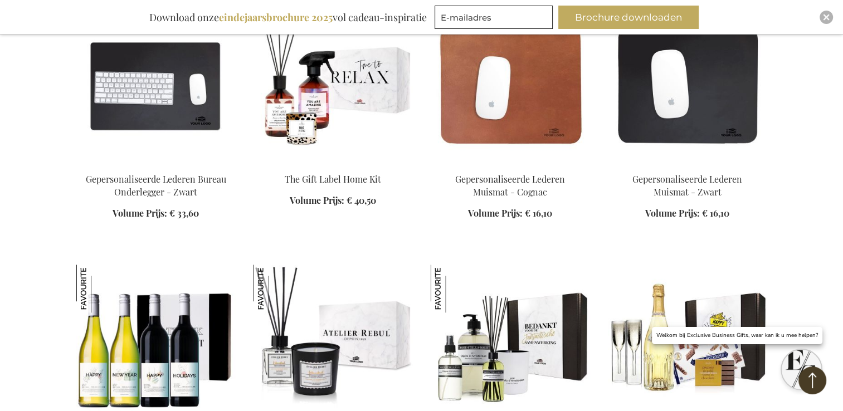
scroll to position [5291, 0]
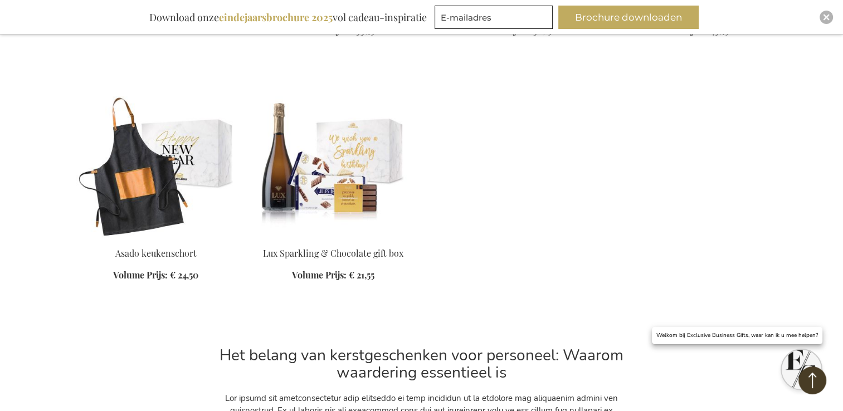
scroll to position [5849, 0]
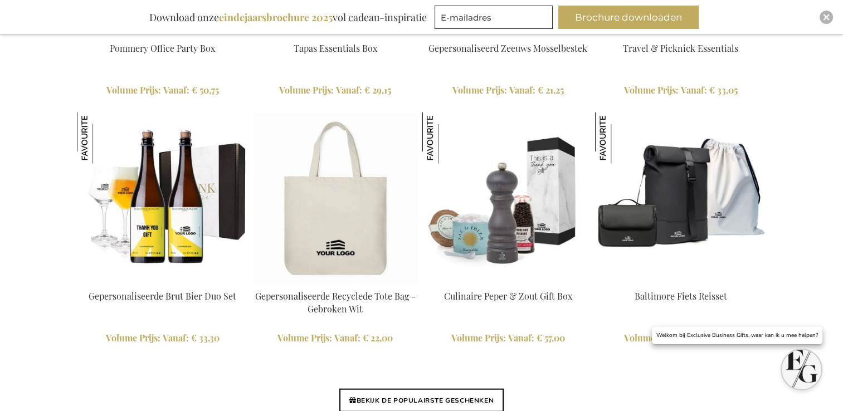
scroll to position [2599, 0]
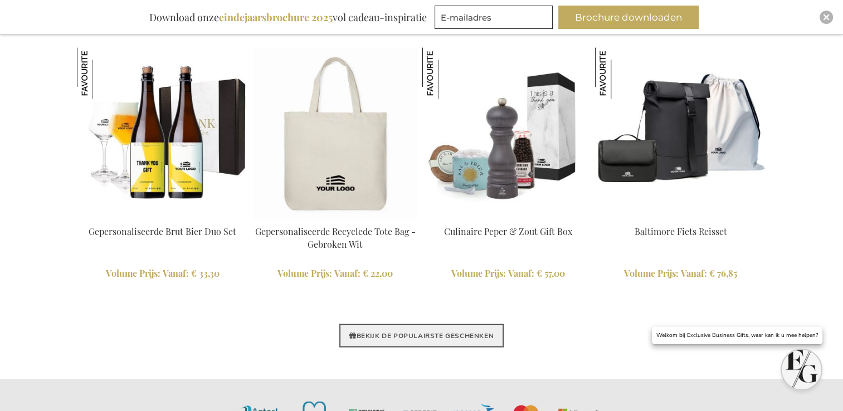
click at [406, 331] on link "BEKIJK DE POPULAIRSTE GESCHENKEN" at bounding box center [422, 335] width 164 height 23
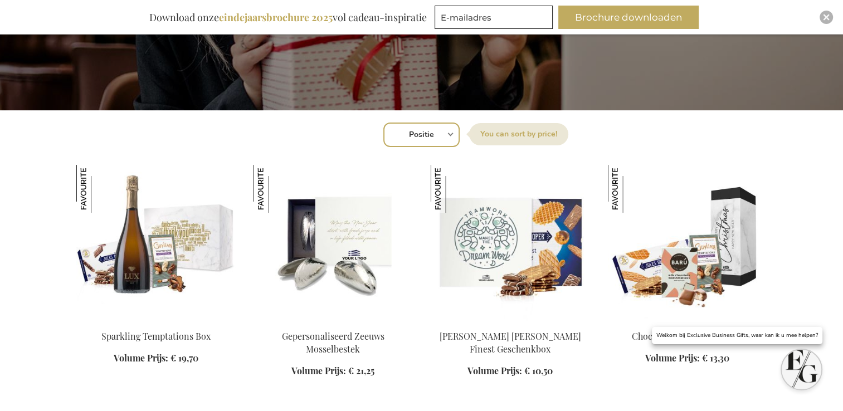
scroll to position [334, 0]
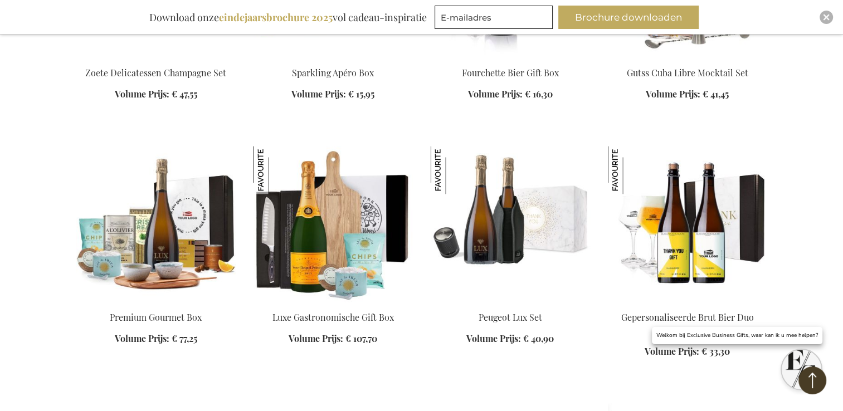
scroll to position [1672, 0]
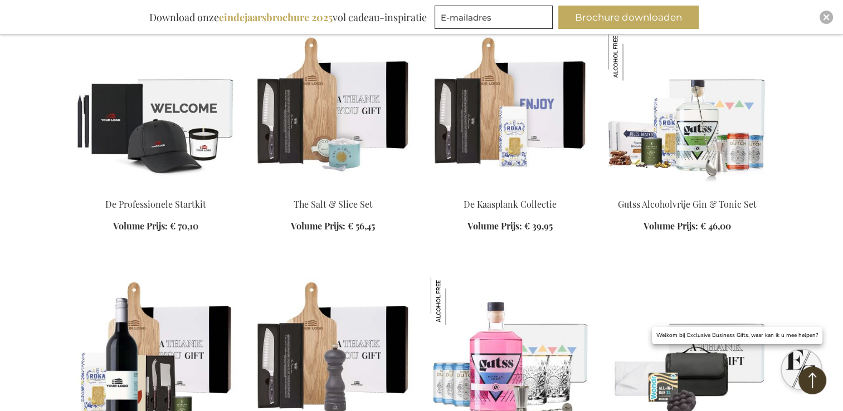
scroll to position [2564, 0]
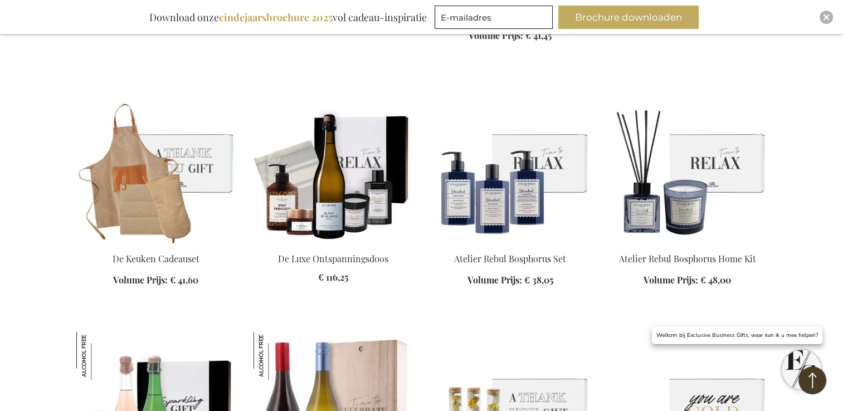
scroll to position [2899, 0]
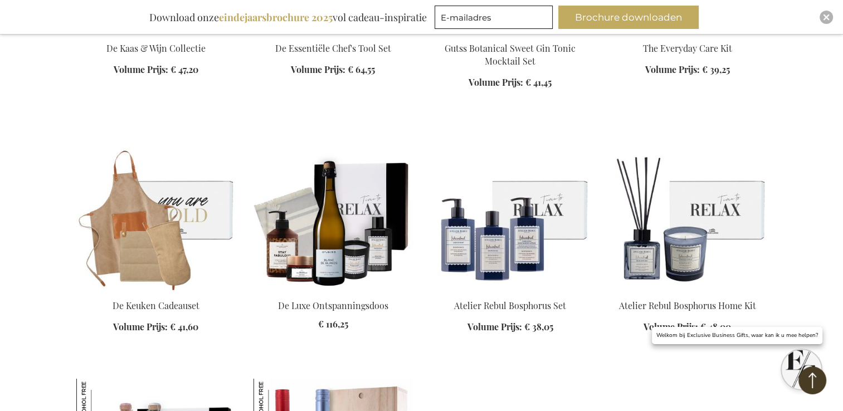
click at [191, 237] on img at bounding box center [155, 212] width 159 height 156
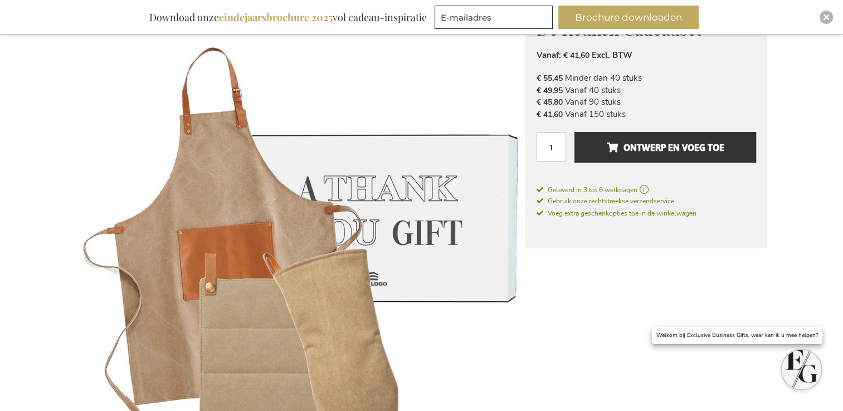
scroll to position [146, 0]
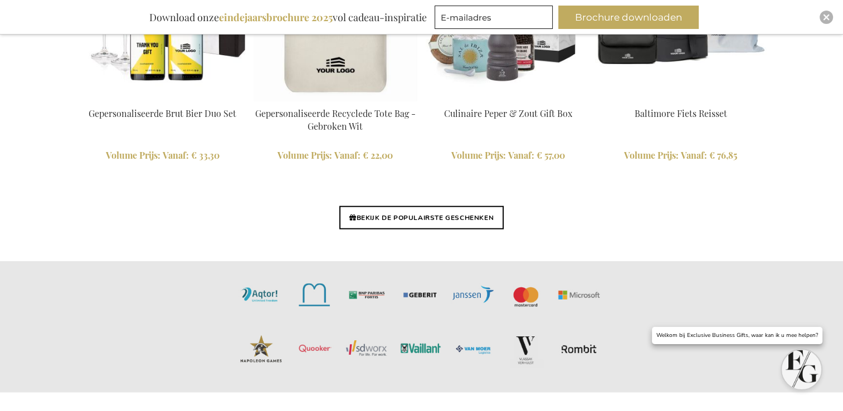
scroll to position [2829, 0]
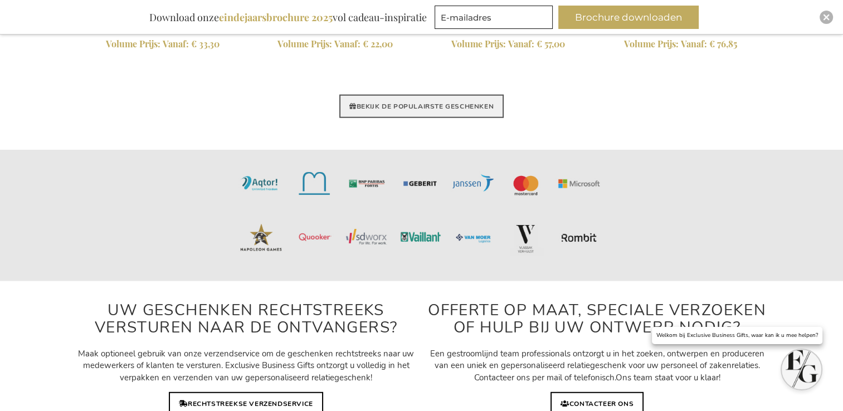
click at [413, 104] on link "BEKIJK DE POPULAIRSTE GESCHENKEN" at bounding box center [422, 106] width 164 height 23
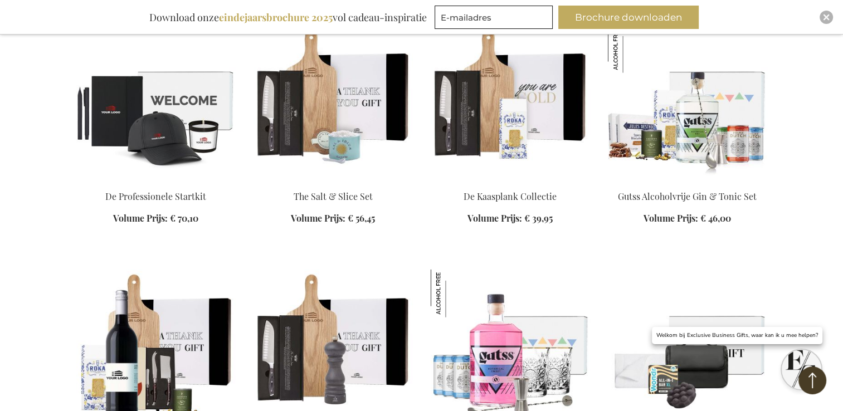
scroll to position [2509, 0]
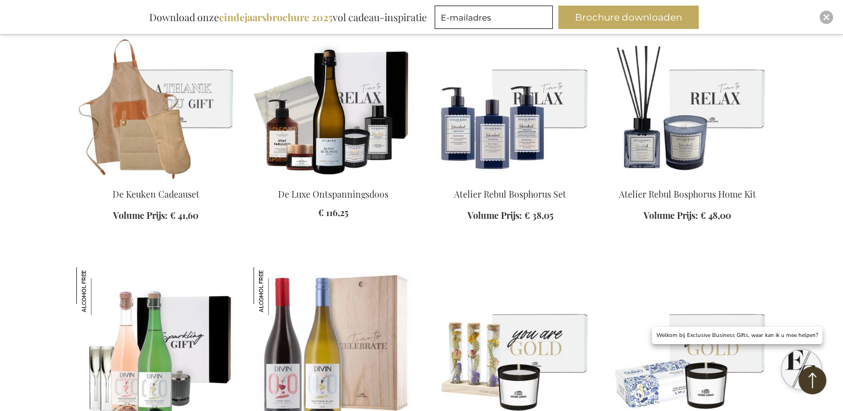
scroll to position [3122, 0]
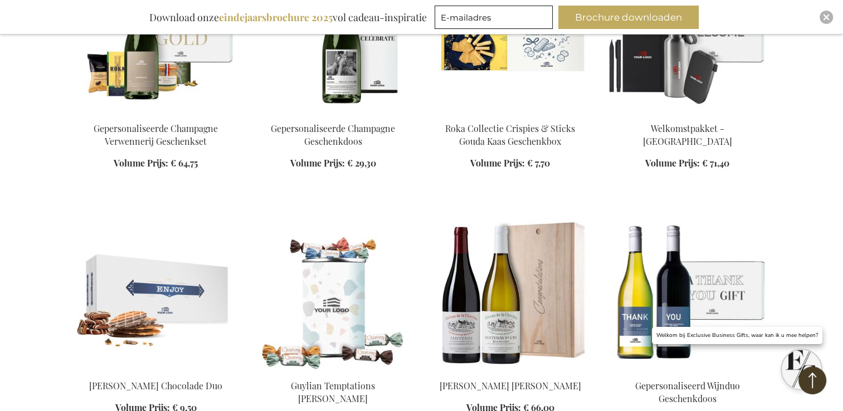
scroll to position [3958, 0]
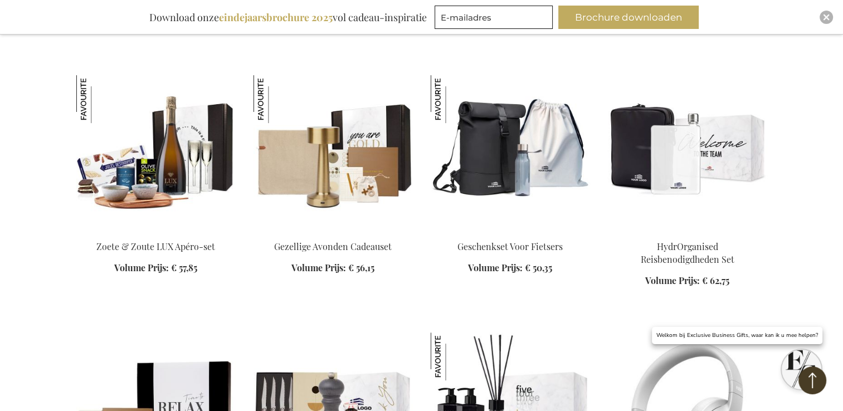
scroll to position [4627, 0]
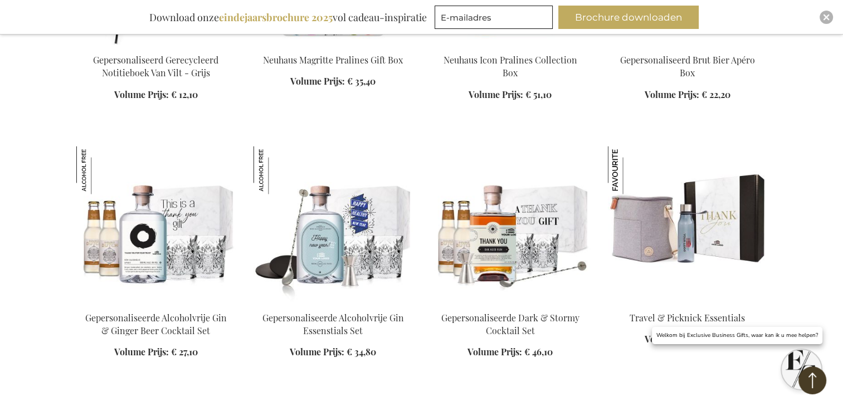
scroll to position [6244, 0]
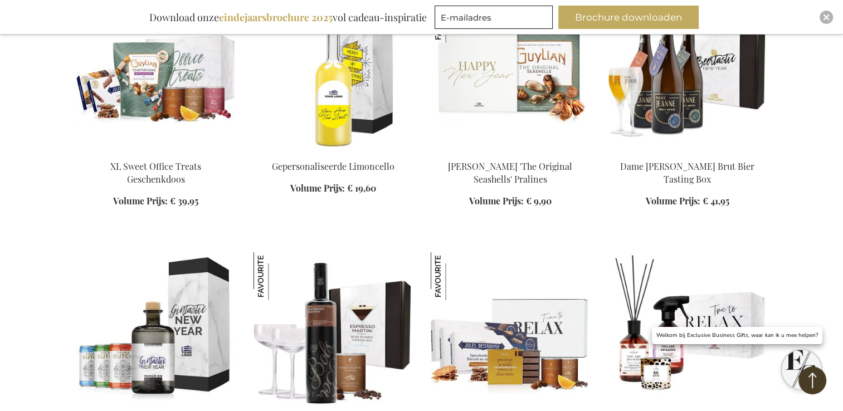
scroll to position [8307, 0]
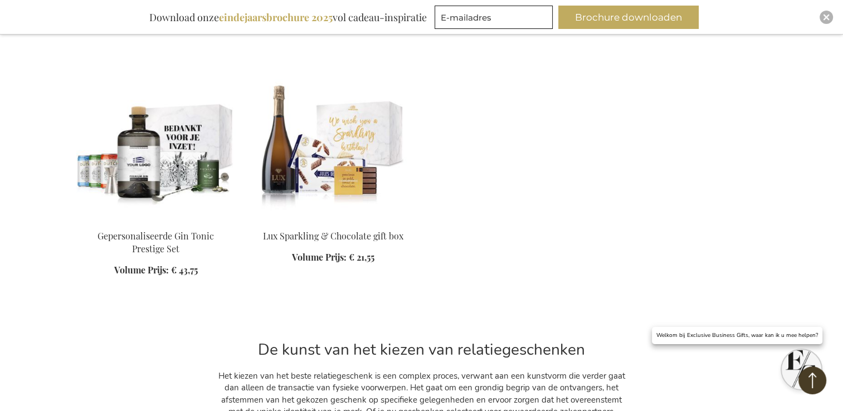
scroll to position [8920, 0]
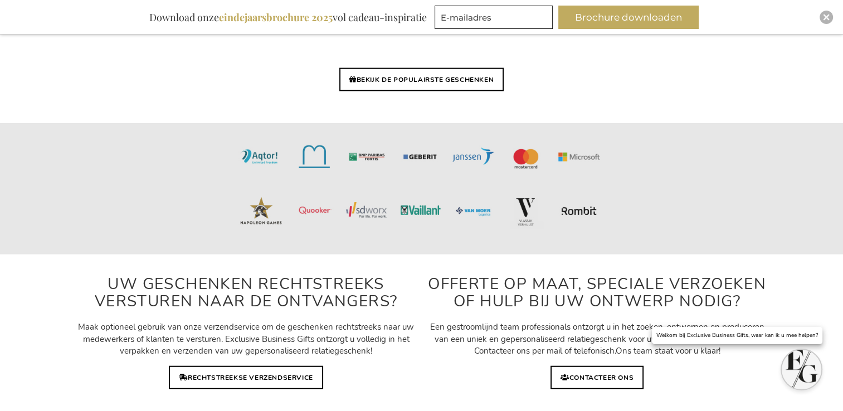
scroll to position [2829, 0]
